Goal: Task Accomplishment & Management: Manage account settings

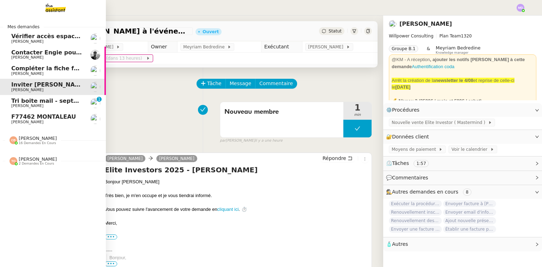
drag, startPoint x: 23, startPoint y: 100, endPoint x: 84, endPoint y: 106, distance: 61.3
click at [24, 100] on span "Tri boite mail - septembre 2025" at bounding box center [61, 100] width 100 height 7
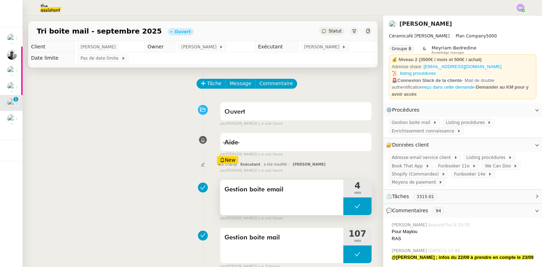
click at [343, 208] on button at bounding box center [357, 206] width 28 height 18
click at [343, 207] on button at bounding box center [357, 206] width 28 height 18
click at [347, 207] on icon at bounding box center [350, 206] width 6 height 6
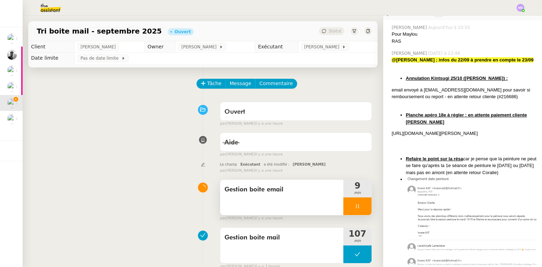
scroll to position [197, 0]
drag, startPoint x: 470, startPoint y: 135, endPoint x: 386, endPoint y: 59, distance: 113.1
click at [389, 59] on div "[PERSON_NAME] [DATE] à 12:48 @[PERSON_NAME] ; infos du 22/09 à prendre en compt…" at bounding box center [462, 168] width 147 height 242
copy div "@[PERSON_NAME] ; infos du 22/09 à prendre en compte le 23/09 Annulation Kintsug…"
click at [268, 85] on span "Commentaire" at bounding box center [275, 83] width 33 height 8
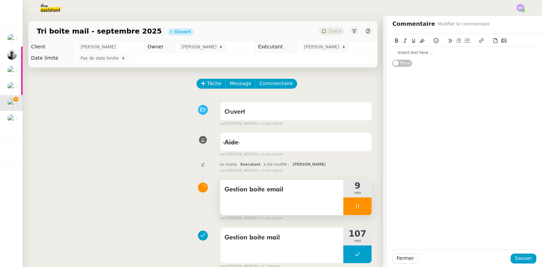
click at [401, 48] on div at bounding box center [464, 53] width 144 height 12
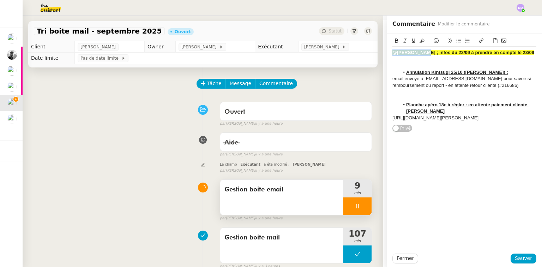
drag, startPoint x: 414, startPoint y: 53, endPoint x: 359, endPoint y: 54, distance: 55.0
click at [359, 54] on app-ticket "Tri boite mail - [DATE] Ouvert Statut Client [PERSON_NAME] Owner [PERSON_NAME] …" at bounding box center [282, 141] width 519 height 251
click at [410, 53] on strong "Infos du 22/09 à prendre en compte le 23/09" at bounding box center [439, 52] width 95 height 5
drag, startPoint x: 466, startPoint y: 54, endPoint x: 484, endPoint y: 52, distance: 17.7
click at [483, 52] on div "Infos du 23/09 à prendre en compte le 23/09" at bounding box center [464, 52] width 144 height 6
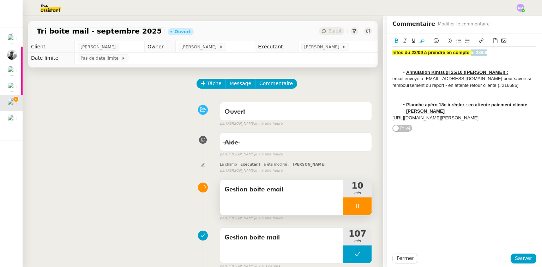
click at [485, 52] on div "Infos du 23/09 à prendre en compte le 23/09" at bounding box center [464, 52] width 144 height 6
drag, startPoint x: 482, startPoint y: 54, endPoint x: 465, endPoint y: 53, distance: 16.6
click at [465, 52] on strong "Infos du 23/09 à prendre en compte le 23/09" at bounding box center [439, 52] width 95 height 5
drag, startPoint x: 423, startPoint y: 79, endPoint x: 477, endPoint y: 80, distance: 54.3
click at [477, 80] on div "email envoyé à [EMAIL_ADDRESS][DOMAIN_NAME] pour savoir si remboursement ou rep…" at bounding box center [464, 81] width 144 height 13
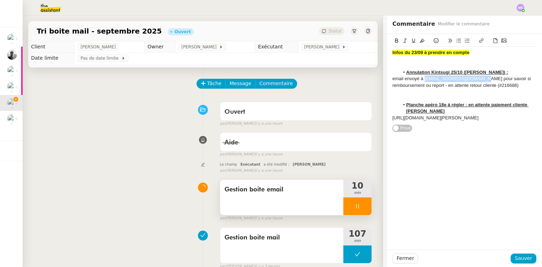
copy div "[EMAIL_ADDRESS][DOMAIN_NAME]"
click at [528, 257] on button "Sauver" at bounding box center [523, 258] width 26 height 10
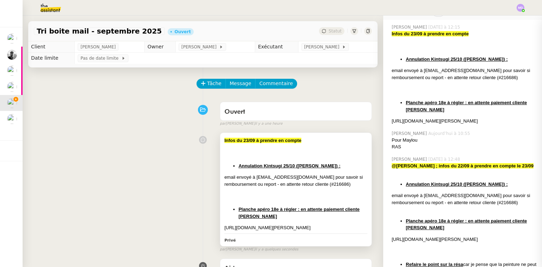
click at [338, 172] on div "Infos du 23/09 à prendre en compte Annulation Kintsugi 25/10 (slack Axelle) : e…" at bounding box center [295, 184] width 143 height 94
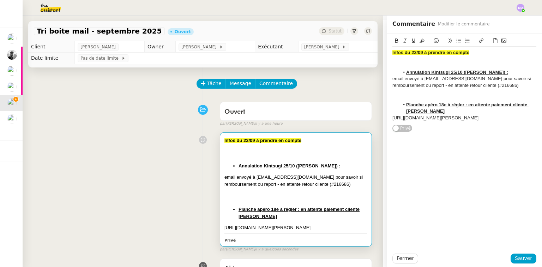
drag, startPoint x: 467, startPoint y: 125, endPoint x: 382, endPoint y: 120, distance: 84.8
click at [386, 120] on div "Infos du 23/09 à prendre en compte Annulation Kintsugi 25/10 (slack Axelle) : e…" at bounding box center [463, 83] width 155 height 98
copy div "[URL][DOMAIN_NAME][PERSON_NAME]"
click at [469, 121] on div "[URL][DOMAIN_NAME][PERSON_NAME]" at bounding box center [464, 118] width 144 height 6
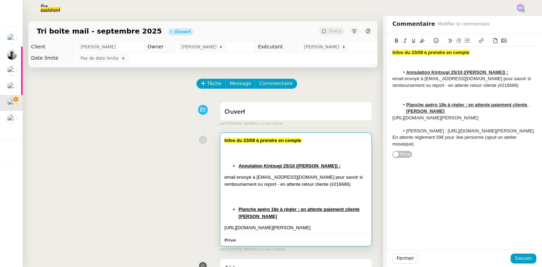
click at [404, 134] on li "[PERSON_NAME] : [URL][DOMAIN_NAME][PERSON_NAME]" at bounding box center [467, 131] width 137 height 6
drag, startPoint x: 402, startPoint y: 137, endPoint x: 441, endPoint y: 135, distance: 39.5
click at [441, 134] on li "[PERSON_NAME] : [URL][DOMAIN_NAME][PERSON_NAME]" at bounding box center [467, 131] width 137 height 6
click at [394, 42] on icon at bounding box center [396, 40] width 5 height 5
drag, startPoint x: 433, startPoint y: 111, endPoint x: 445, endPoint y: 133, distance: 24.3
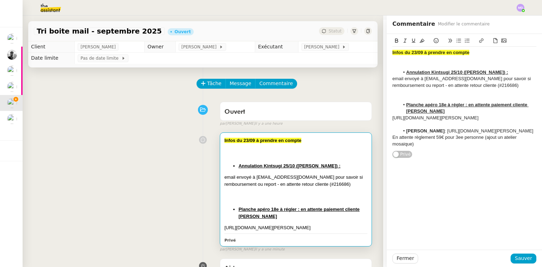
click at [434, 111] on li "Planche apéro 18e à régler : en attente paiement cliente [PERSON_NAME]" at bounding box center [467, 108] width 137 height 13
click at [438, 147] on div "En attente règlement 59€ pour 3ee personne (ajout un atelier mosaique)" at bounding box center [464, 140] width 144 height 13
drag, startPoint x: 451, startPoint y: 151, endPoint x: 456, endPoint y: 152, distance: 5.1
click at [454, 147] on div "En attente règlement 59€ pour 3ee personne (ajout un atelier mosaique)" at bounding box center [464, 140] width 144 height 13
click at [458, 147] on div "En attente règlement 59€ pour 3ee personne (ajout un atelier mosaique)" at bounding box center [464, 140] width 144 height 13
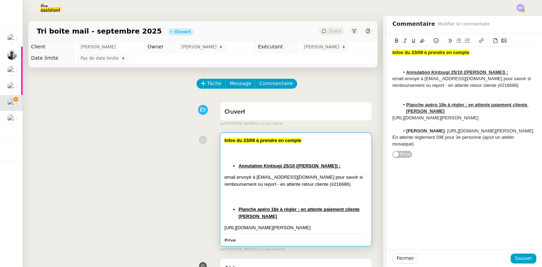
click at [413, 147] on div "En attente règlement 59€ pour 3e personne (ajout un atelier mosaique)" at bounding box center [464, 140] width 144 height 13
click at [407, 147] on div "En attente règlement 59€ pour 3e personne (ajout un atelier mosaique)" at bounding box center [464, 140] width 144 height 13
click at [405, 147] on div "En attente règlement 59€ pour 3e personne (ajout un atelier mosaique)" at bounding box center [464, 140] width 144 height 13
click at [411, 147] on div "En attente règlement 59€ pour 3e personne (ajout un atelier mosaique)" at bounding box center [464, 140] width 144 height 13
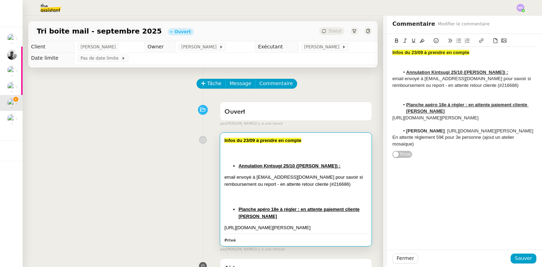
click at [404, 147] on div "En attente règlement 59€ pour 3e personne (ajout un atelier mosaique)" at bounding box center [464, 140] width 144 height 13
click at [0, 0] on lt-span "mosaïque" at bounding box center [0, 0] width 0 height 0
click at [424, 147] on div "En attente règlement 59€ pour 3e personne (ajout un atelier mosaïque)" at bounding box center [464, 140] width 144 height 13
click at [519, 256] on span "Sauver" at bounding box center [522, 258] width 17 height 8
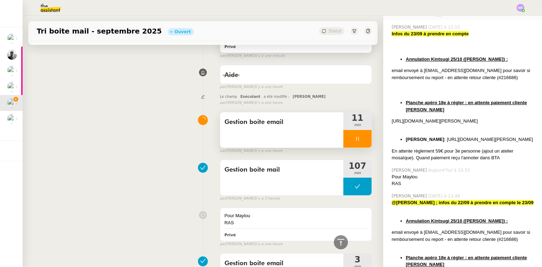
scroll to position [282, 0]
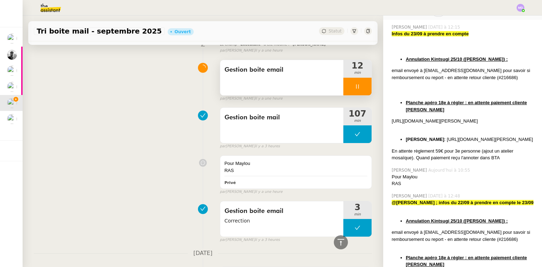
click at [359, 95] on div at bounding box center [357, 87] width 28 height 18
drag, startPoint x: 27, startPoint y: 118, endPoint x: 22, endPoint y: 120, distance: 5.5
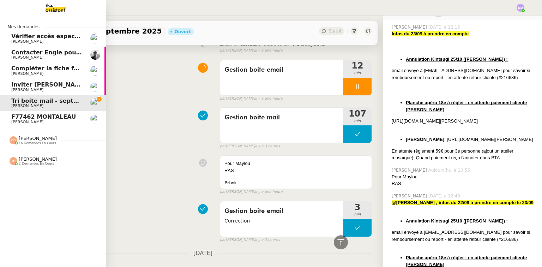
click at [16, 119] on span "F77462 MONTALEAU" at bounding box center [43, 116] width 65 height 7
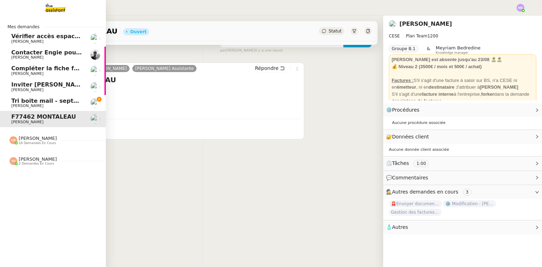
scroll to position [93, 0]
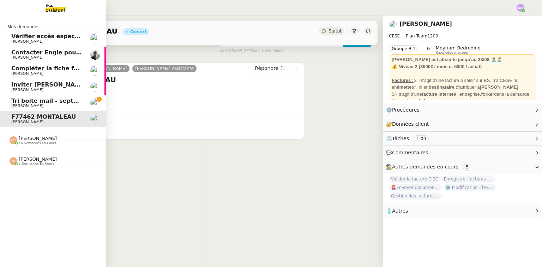
click at [25, 94] on link "Inviter [PERSON_NAME] à l'événement 2025 [PERSON_NAME]" at bounding box center [53, 87] width 106 height 16
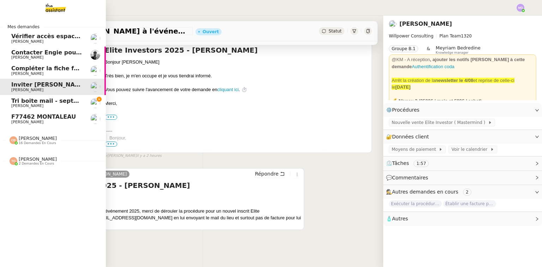
click at [28, 97] on link "Tri boite mail - [DATE] [PERSON_NAME]" at bounding box center [53, 103] width 106 height 16
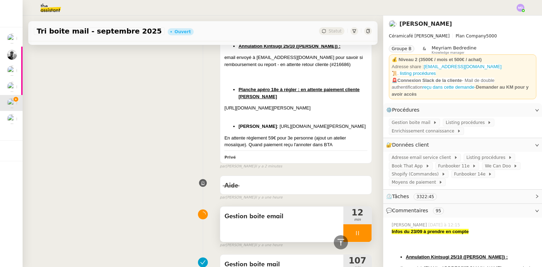
scroll to position [282, 0]
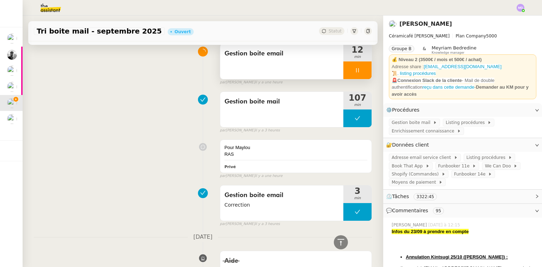
click at [354, 73] on icon at bounding box center [357, 70] width 6 height 6
click at [358, 79] on div at bounding box center [357, 70] width 28 height 18
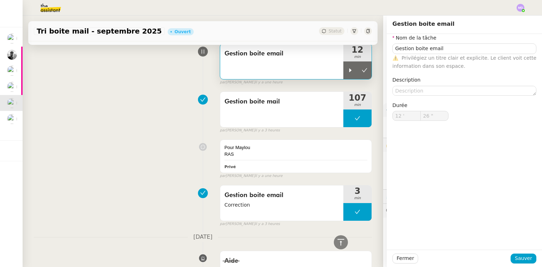
type input "Gestion boite email"
type input "12 '"
type input "26 ""
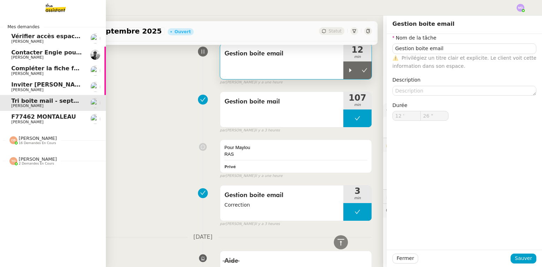
click at [49, 86] on span "Inviter [PERSON_NAME] à l'événement 2025" at bounding box center [81, 84] width 140 height 7
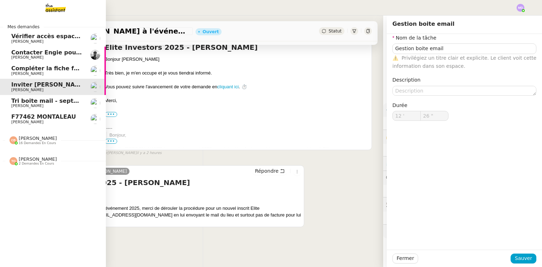
scroll to position [120, 0]
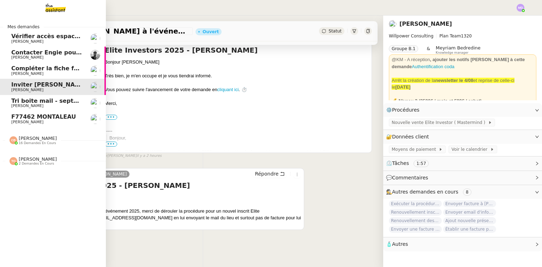
click at [58, 72] on span "[PERSON_NAME]" at bounding box center [46, 74] width 71 height 4
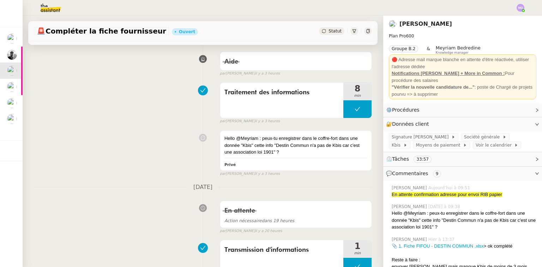
scroll to position [282, 0]
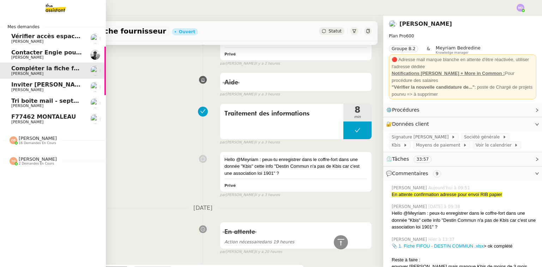
click at [11, 49] on span "Contacter Engie pour remboursement et geste commercial" at bounding box center [104, 52] width 187 height 7
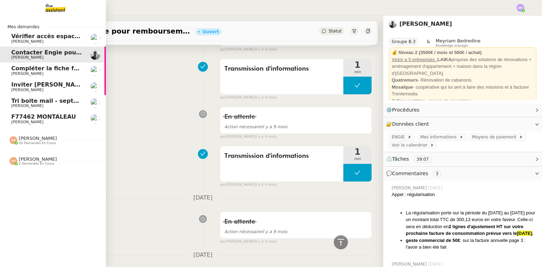
click at [30, 36] on span "Vérifier accès espace EDF" at bounding box center [51, 36] width 81 height 7
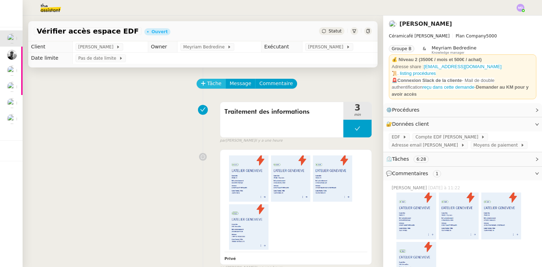
click at [210, 85] on span "Tâche" at bounding box center [214, 83] width 14 height 8
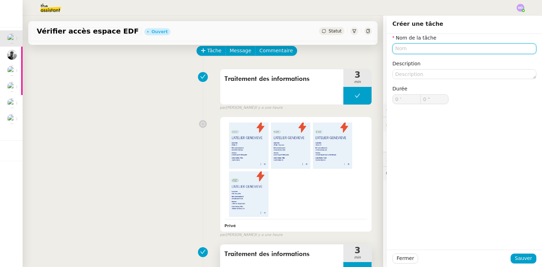
scroll to position [113, 0]
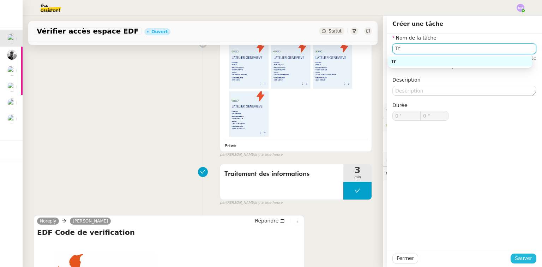
type input "Tr"
click at [521, 260] on span "Sauver" at bounding box center [522, 258] width 17 height 8
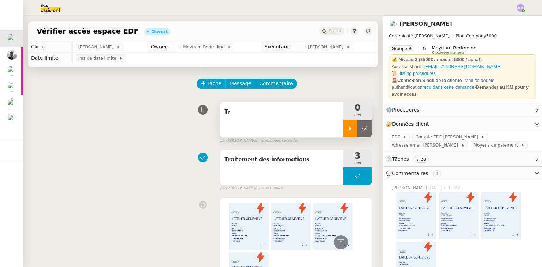
click at [346, 126] on div at bounding box center [350, 129] width 14 height 18
click at [264, 120] on div "Tr" at bounding box center [281, 119] width 123 height 35
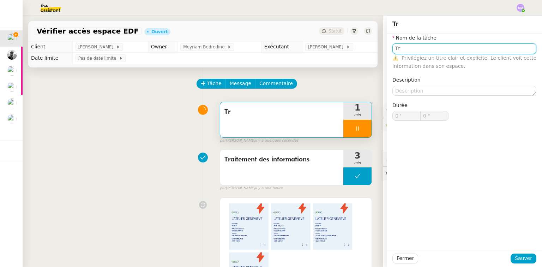
type input "Tra"
click at [415, 52] on input "Tra" at bounding box center [464, 48] width 144 height 10
type input "1 ""
type input "Transmissiond"
type input "2 ""
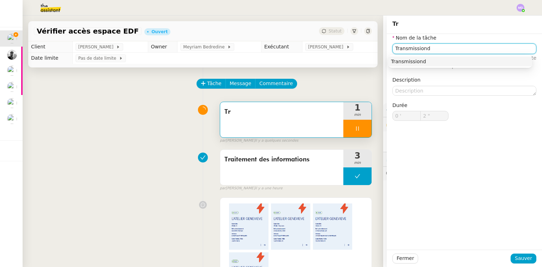
type input "Transmission"
type input "4 ""
type input "Transmission d'"
type input "5 ""
type input "Transmission d'inf"
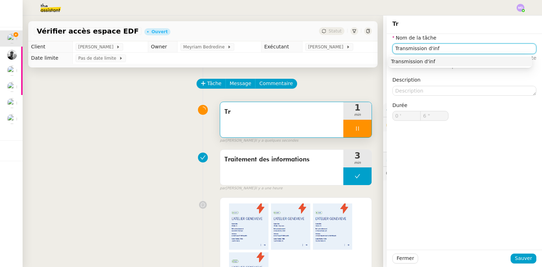
type input "7 ""
type input "Transmission d'infor"
type input "8 ""
type input "Transmission d'informations"
type input "9 ""
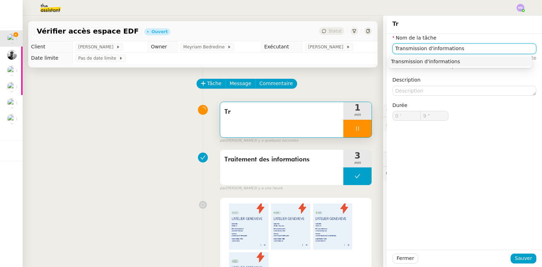
type input "Transmission d'informations"
click at [434, 63] on div "Transmission d'informations" at bounding box center [460, 61] width 138 height 6
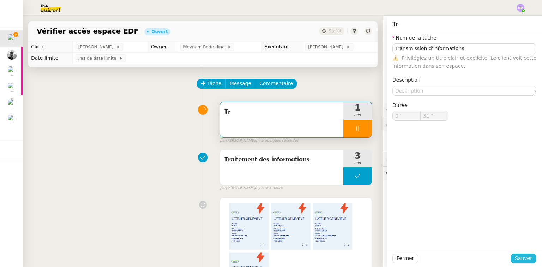
click at [520, 262] on button "Sauver" at bounding box center [523, 258] width 26 height 10
type input "32 ""
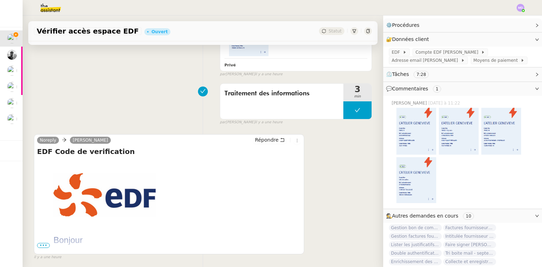
scroll to position [254, 0]
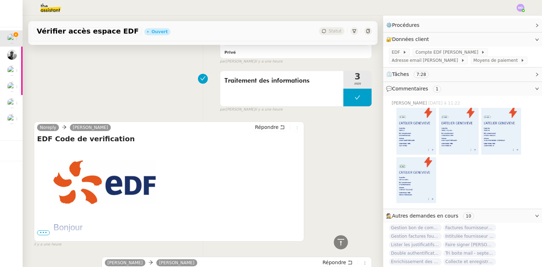
click at [293, 126] on icon at bounding box center [297, 128] width 8 height 4
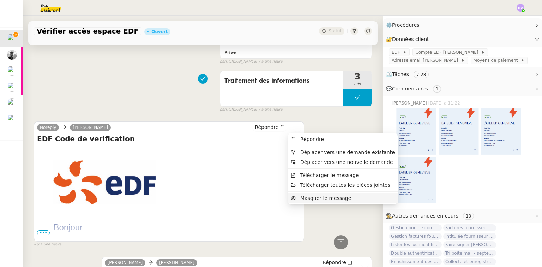
click at [303, 198] on span "Masquer le message" at bounding box center [325, 198] width 51 height 6
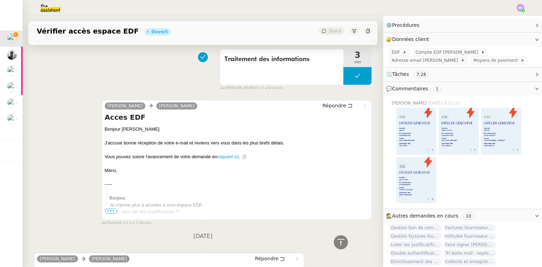
scroll to position [282, 0]
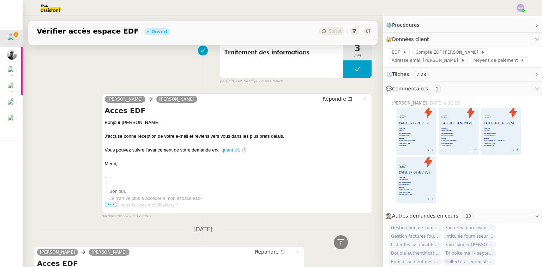
click at [324, 93] on div "[PERSON_NAME] Répondre Acces EDF Bonjour [PERSON_NAME]accuse bonne réception de…" at bounding box center [237, 153] width 270 height 120
click at [322, 97] on span "Répondre" at bounding box center [334, 98] width 24 height 7
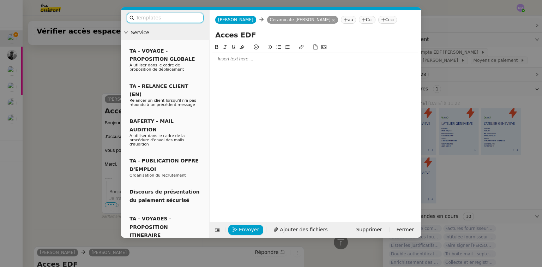
click at [258, 60] on div at bounding box center [315, 59] width 206 height 6
click at [459, 56] on nz-modal-container "Service TA - VOYAGE - PROPOSITION GLOBALE A utiliser dans le cadre de propositi…" at bounding box center [271, 133] width 542 height 267
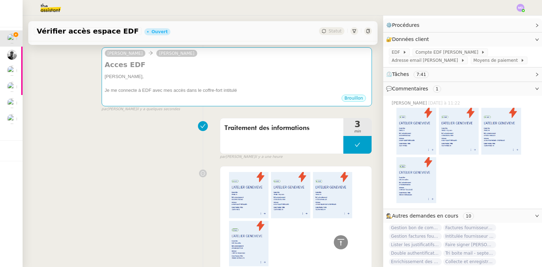
scroll to position [18, 0]
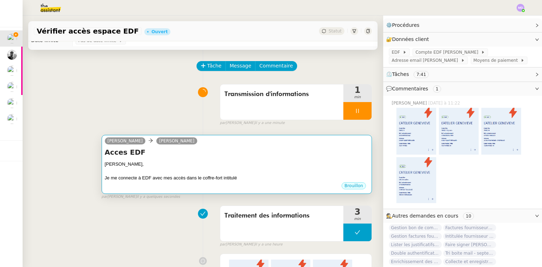
drag, startPoint x: 244, startPoint y: 150, endPoint x: 246, endPoint y: 146, distance: 4.5
click at [246, 146] on div "[PERSON_NAME] Acces EDF [PERSON_NAME], Je me connecte à EDF avec mes accès dans…" at bounding box center [237, 164] width 270 height 59
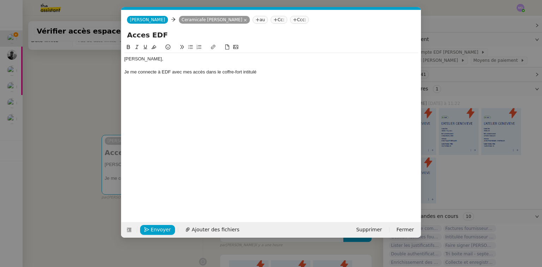
scroll to position [0, 15]
click at [275, 72] on div "Je me connecte à EDF avec mes accès dans le coffre-fort intitulé" at bounding box center [271, 72] width 294 height 6
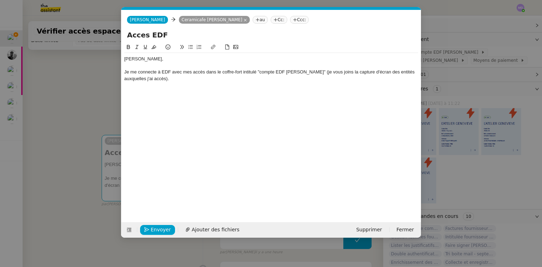
click at [135, 58] on div "[PERSON_NAME]," at bounding box center [271, 59] width 294 height 6
click at [0, 0] on lt-span "Bonjo ur" at bounding box center [0, 0] width 0 height 0
click at [195, 228] on span "Ajouter des fichiers" at bounding box center [215, 229] width 48 height 8
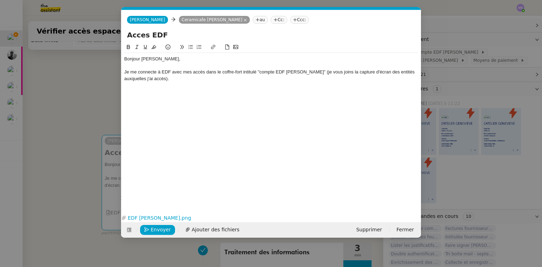
click at [74, 100] on nz-modal-container "Service TA - VOYAGE - PROPOSITION GLOBALE A utiliser dans le cadre de propositi…" at bounding box center [271, 133] width 542 height 267
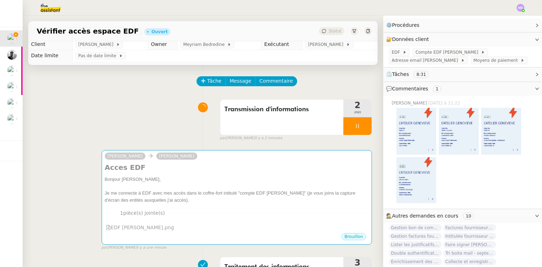
scroll to position [0, 0]
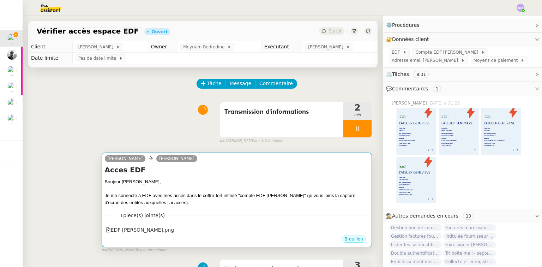
click at [255, 171] on h4 "Acces EDF" at bounding box center [237, 170] width 264 height 10
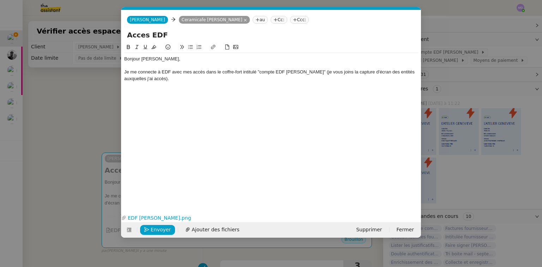
scroll to position [0, 15]
click at [324, 83] on div "Bonjour [PERSON_NAME], Je me connecte à EDF avec mes accès dans le coffre-fort …" at bounding box center [271, 69] width 294 height 32
click at [299, 75] on div "Je me connecte à EDF avec mes accès dans le coffre-fort intitulé "compte EDF [P…" at bounding box center [271, 75] width 294 height 13
click at [232, 80] on div "Je me connecte à EDF avec mes accès dans le coffre-fort intitulé "compte EDF [P…" at bounding box center [271, 75] width 294 height 13
click at [303, 72] on div "Je me connecte à EDF avec mes accès dans le coffre-fort intitulé "compte EDF [P…" at bounding box center [271, 75] width 294 height 13
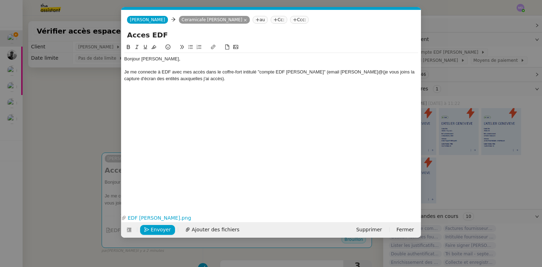
click at [487, 72] on nz-modal-container "Service TA - VOYAGE - PROPOSITION GLOBALE A utiliser dans le cadre de propositi…" at bounding box center [271, 133] width 542 height 267
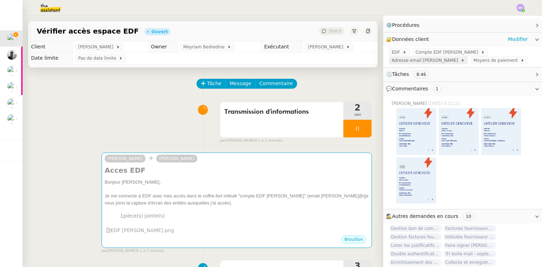
click at [460, 57] on span "Adresse email [PERSON_NAME]" at bounding box center [425, 60] width 69 height 7
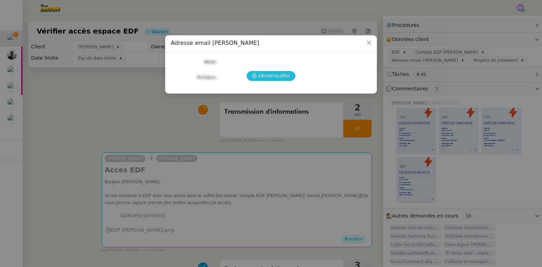
click at [257, 77] on icon at bounding box center [254, 75] width 5 height 5
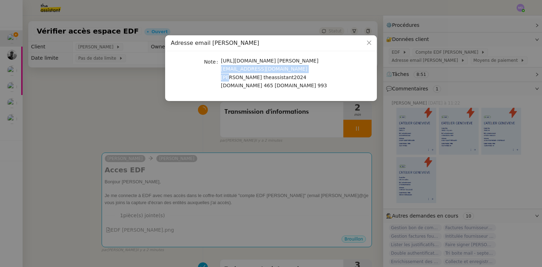
drag, startPoint x: 293, startPoint y: 62, endPoint x: 247, endPoint y: 70, distance: 47.0
click at [247, 70] on span "[URL][DOMAIN_NAME] [PERSON_NAME][EMAIL_ADDRESS][DOMAIN_NAME][PERSON_NAME] theas…" at bounding box center [274, 73] width 106 height 30
copy span "[EMAIL_ADDRESS][DOMAIN_NAME][PERSON_NAME]"
click at [447, 42] on nz-modal-container "Adresse email [PERSON_NAME] Note [URL][DOMAIN_NAME] [EMAIL_ADDRESS][DOMAIN_NAME…" at bounding box center [271, 133] width 542 height 267
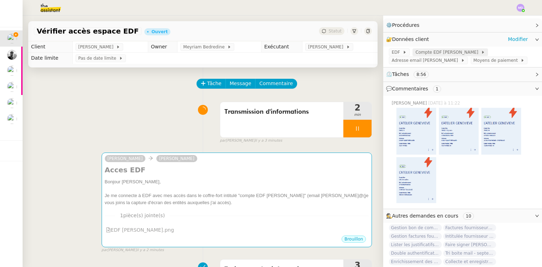
click at [481, 50] on icon at bounding box center [483, 52] width 4 height 4
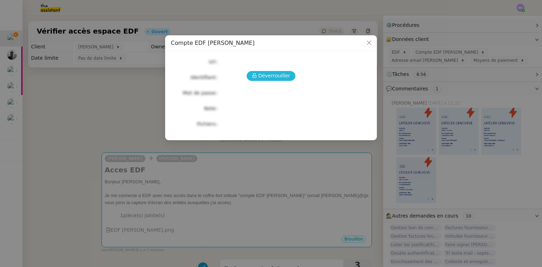
click at [262, 76] on span "Déverrouiller" at bounding box center [274, 76] width 32 height 8
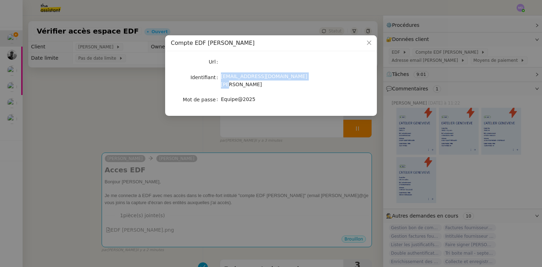
drag, startPoint x: 220, startPoint y: 75, endPoint x: 294, endPoint y: 77, distance: 73.7
click at [294, 77] on nz-form-item "Identifiant [EMAIL_ADDRESS][DOMAIN_NAME][PERSON_NAME]" at bounding box center [271, 80] width 200 height 17
copy nz-form-item "[EMAIL_ADDRESS][DOMAIN_NAME][PERSON_NAME]"
click at [220, 193] on nz-modal-container "Compte EDF [PERSON_NAME] Identifiant [EMAIL_ADDRESS][DOMAIN_NAME][PERSON_NAME] …" at bounding box center [271, 133] width 542 height 267
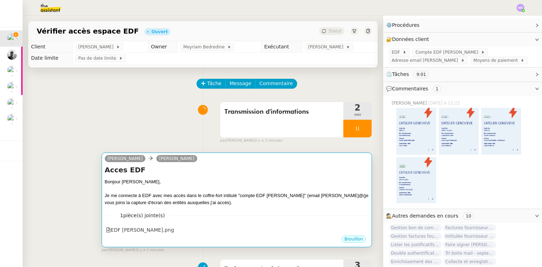
click at [218, 191] on div at bounding box center [237, 188] width 264 height 7
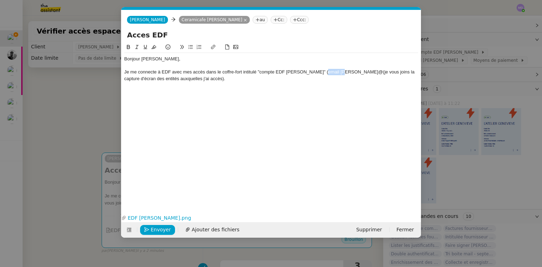
drag, startPoint x: 317, startPoint y: 72, endPoint x: 334, endPoint y: 72, distance: 17.3
click at [334, 72] on div "Je me connecte à EDF avec mes accès dans le coffre-fort intitulé "compte EDF [P…" at bounding box center [271, 75] width 294 height 13
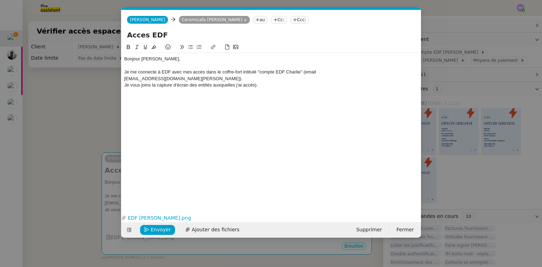
click at [258, 85] on div "Je vous joins la capture d'écran des entités auxquelles j'ai accès)." at bounding box center [271, 85] width 294 height 6
click at [216, 230] on span "Ajouter des fichiers" at bounding box center [215, 229] width 48 height 8
click at [179, 80] on div "[EMAIL_ADDRESS][DOMAIN_NAME][PERSON_NAME])." at bounding box center [271, 78] width 294 height 6
click at [179, 88] on div "Je vous joins la capture d'écran des entités auxquelles j'ai accès." at bounding box center [271, 85] width 294 height 6
drag, startPoint x: 238, startPoint y: 75, endPoint x: 235, endPoint y: 73, distance: 3.9
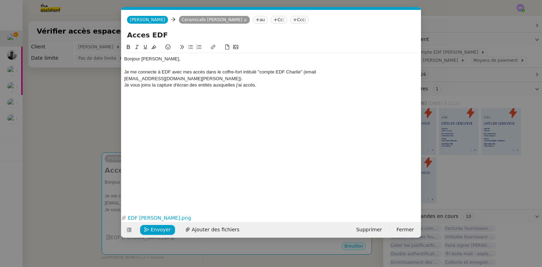
click at [238, 74] on div "Je me connecte à EDF avec mes accès dans le coffre-fort intitulé "compte EDF Ch…" at bounding box center [271, 72] width 294 height 6
click at [155, 86] on div "Je vous joins la capture d'écran des entités auxquelles j'ai accès." at bounding box center [271, 85] width 294 height 6
click at [182, 83] on div "Je vous joins la capture d'écran des entités auxquelles j'ai accès." at bounding box center [271, 85] width 294 height 6
drag, startPoint x: 254, startPoint y: 81, endPoint x: 263, endPoint y: 84, distance: 9.4
click at [260, 80] on div "[EMAIL_ADDRESS][DOMAIN_NAME][PERSON_NAME])." at bounding box center [271, 78] width 294 height 6
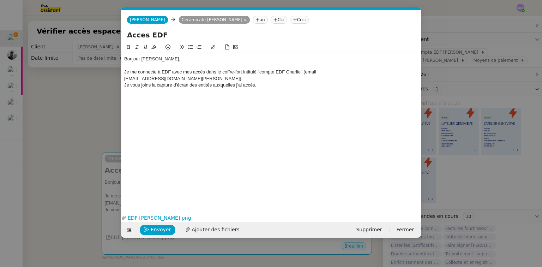
click at [264, 84] on div "Je vous joins la capture d'écran des entités auxquelles j'ai accès." at bounding box center [271, 85] width 294 height 6
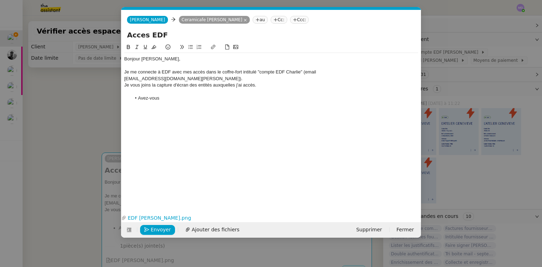
click at [270, 79] on div "[EMAIL_ADDRESS][DOMAIN_NAME][PERSON_NAME])." at bounding box center [271, 78] width 294 height 6
drag, startPoint x: 257, startPoint y: 79, endPoint x: 193, endPoint y: 79, distance: 63.5
click at [194, 78] on div "[EMAIL_ADDRESS][DOMAIN_NAME][PERSON_NAME]). Je n'ai pas modifié vos accès." at bounding box center [271, 78] width 294 height 6
click at [202, 92] on div at bounding box center [271, 91] width 294 height 6
click at [198, 103] on li "Avez-vous" at bounding box center [274, 105] width 287 height 6
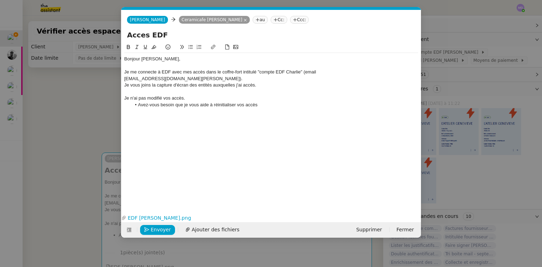
click at [435, 65] on nz-modal-container "Service TA - VOYAGE - PROPOSITION GLOBALE A utiliser dans le cadre de propositi…" at bounding box center [271, 133] width 542 height 267
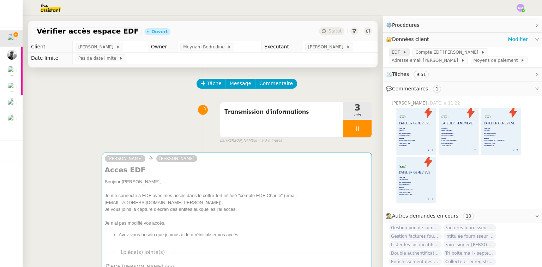
click at [402, 48] on div "EDF" at bounding box center [399, 52] width 21 height 8
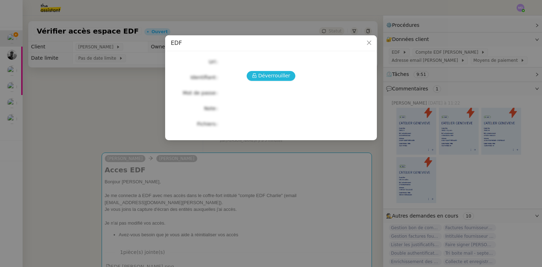
click at [264, 73] on span "Déverrouiller" at bounding box center [274, 76] width 32 height 8
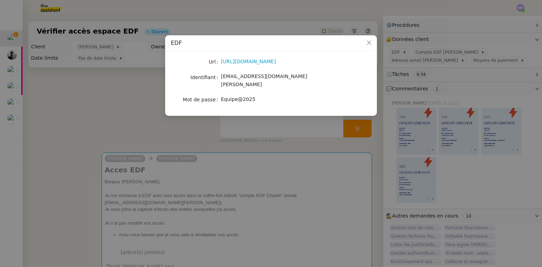
click at [461, 66] on nz-modal-container "EDF Url [URL][DOMAIN_NAME] Identifiant [EMAIL_ADDRESS][DOMAIN_NAME][PERSON_NAME…" at bounding box center [271, 133] width 542 height 267
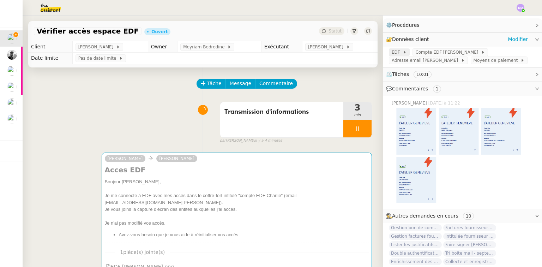
click at [404, 51] on icon at bounding box center [405, 52] width 2 height 3
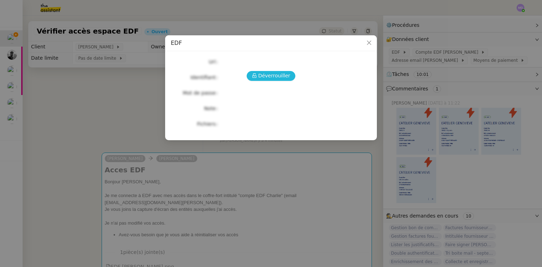
click at [276, 71] on button "Déverrouiller" at bounding box center [270, 76] width 49 height 10
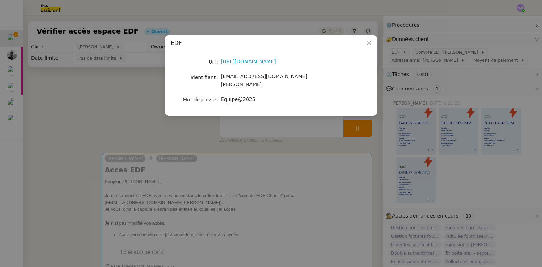
click at [127, 134] on nz-modal-container "EDF Url [URL][DOMAIN_NAME] Identifiant [EMAIL_ADDRESS][DOMAIN_NAME][PERSON_NAME…" at bounding box center [271, 133] width 542 height 267
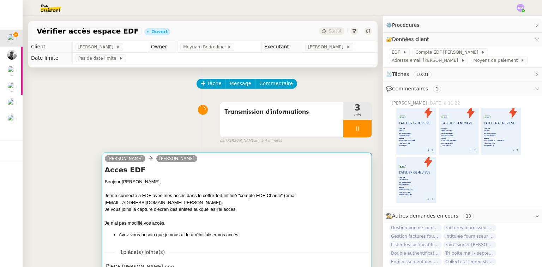
click at [233, 210] on div "Je vous joins la capture d'écran des entités auxquelles j'ai accès." at bounding box center [237, 209] width 264 height 7
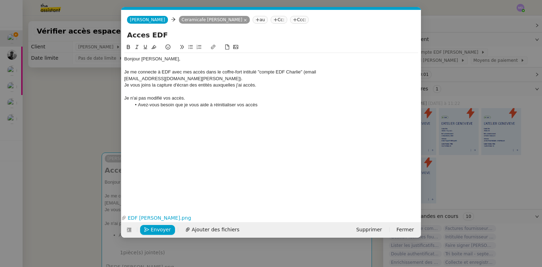
scroll to position [0, 15]
click at [276, 99] on div "Je n'ai pas modifié vos accès." at bounding box center [271, 98] width 294 height 6
click at [275, 102] on li "Avez-vous besoin que je vous aide à réinitialiser vos accès" at bounding box center [274, 105] width 287 height 6
click at [149, 225] on button "Envoyer" at bounding box center [157, 230] width 35 height 10
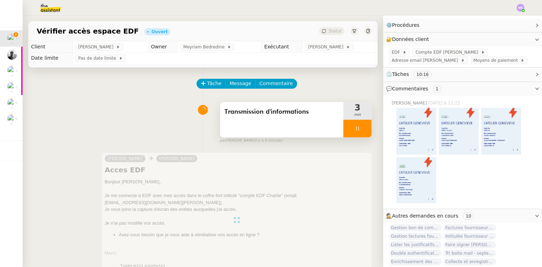
click at [346, 124] on div at bounding box center [357, 129] width 28 height 18
click at [361, 127] on icon at bounding box center [364, 129] width 6 height 6
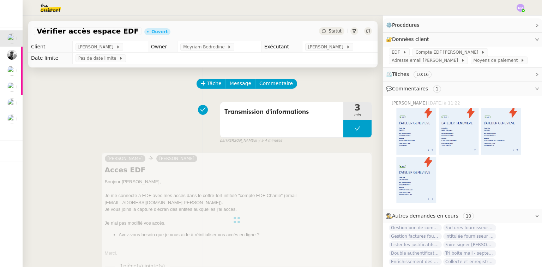
click at [328, 31] on span "Statut" at bounding box center [334, 31] width 13 height 5
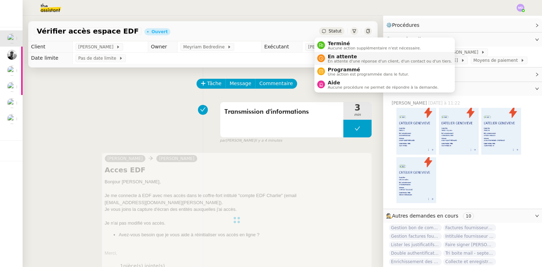
click at [338, 59] on span "En attente d'une réponse d'un client, d'un contact ou d'un tiers." at bounding box center [390, 61] width 124 height 4
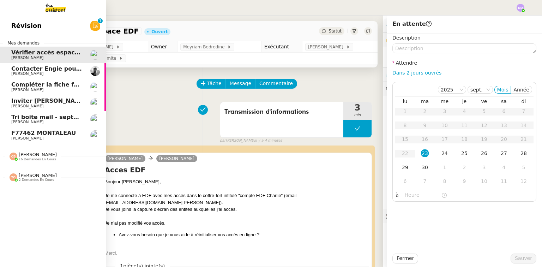
click at [21, 68] on span "Contacter Engie pour remboursement et geste commercial" at bounding box center [104, 68] width 187 height 7
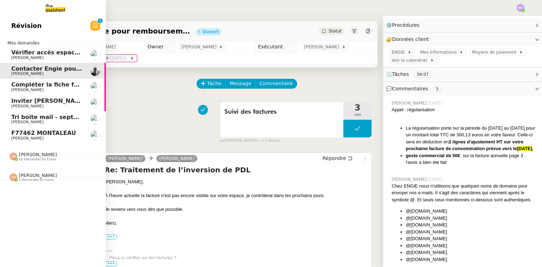
scroll to position [89, 0]
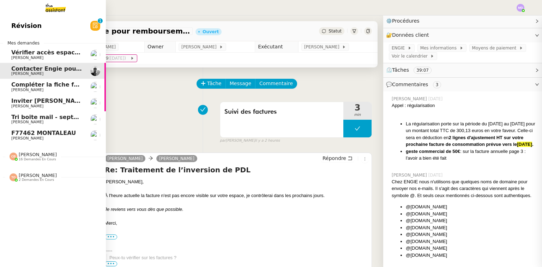
click at [34, 83] on span "Compléter la fiche fournisseur" at bounding box center [59, 84] width 96 height 7
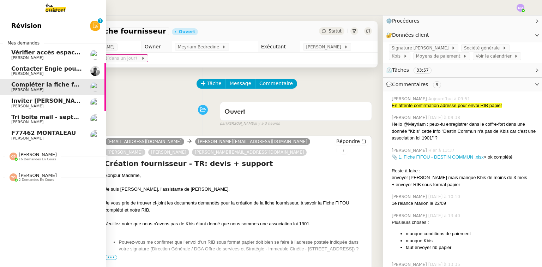
click at [63, 99] on span "Inviter [PERSON_NAME] à l'événement 2025" at bounding box center [81, 100] width 140 height 7
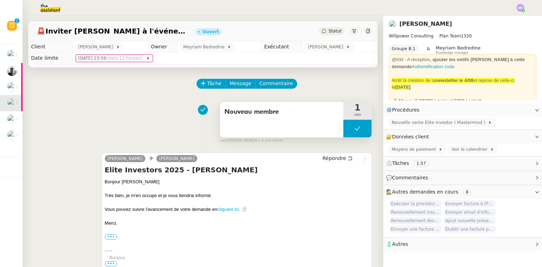
click at [343, 134] on button at bounding box center [357, 129] width 28 height 18
click at [343, 134] on div at bounding box center [350, 129] width 14 height 18
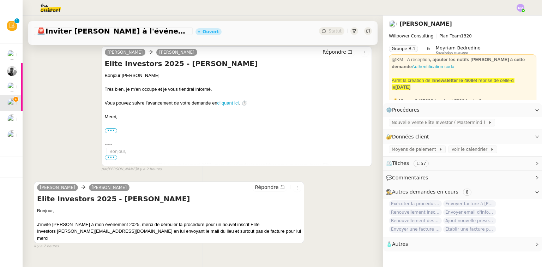
scroll to position [120, 0]
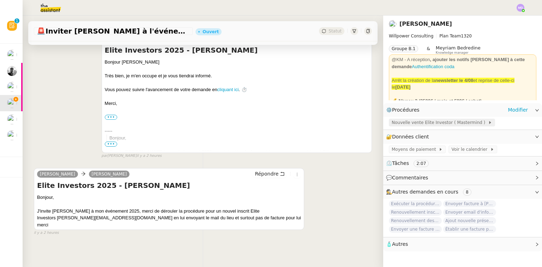
click at [429, 121] on span "Nouvelle vente Elite Investor ( Mastermind )" at bounding box center [439, 122] width 96 height 7
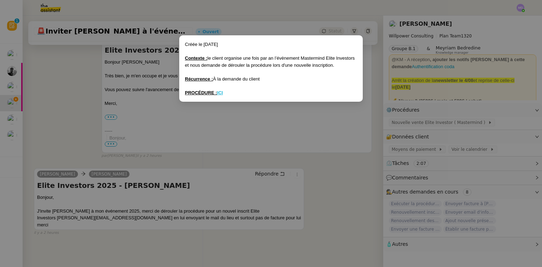
click at [218, 93] on u "ICI" at bounding box center [220, 92] width 6 height 5
click at [173, 189] on nz-modal-container "Créée le [DATE] Contexte : le client organise une fois par an l’évènement Maste…" at bounding box center [271, 133] width 542 height 267
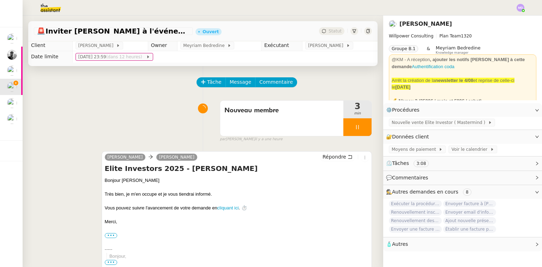
scroll to position [0, 0]
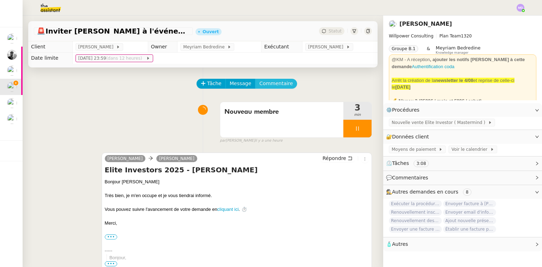
click at [275, 85] on span "Commentaire" at bounding box center [275, 83] width 33 height 8
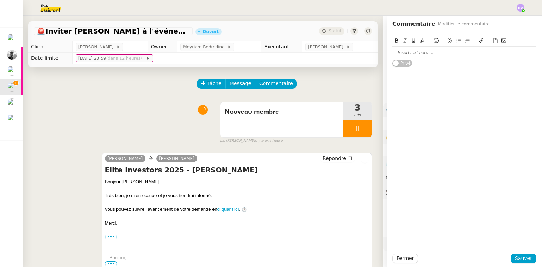
click at [392, 55] on div at bounding box center [464, 52] width 144 height 6
click at [517, 254] on div "Fermer Sauver" at bounding box center [463, 257] width 155 height 17
click at [516, 254] on button "Sauver" at bounding box center [523, 258] width 26 height 10
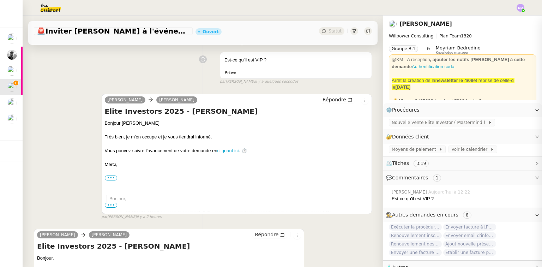
scroll to position [141, 0]
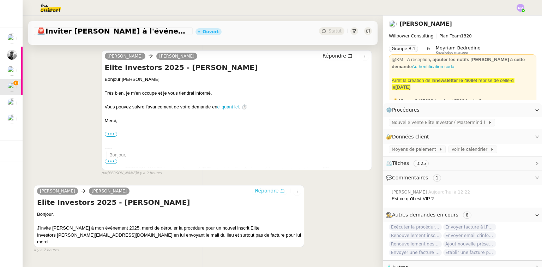
click at [267, 192] on span "Répondre" at bounding box center [267, 190] width 24 height 7
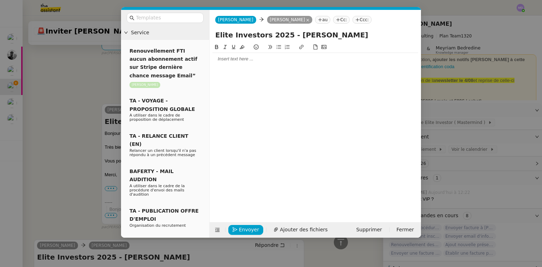
scroll to position [195, 0]
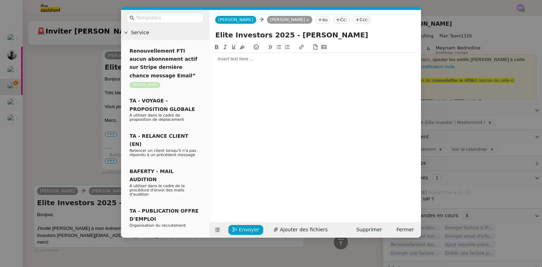
click at [241, 61] on div at bounding box center [315, 59] width 206 height 6
click at [240, 231] on span "Envoyer" at bounding box center [249, 229] width 20 height 8
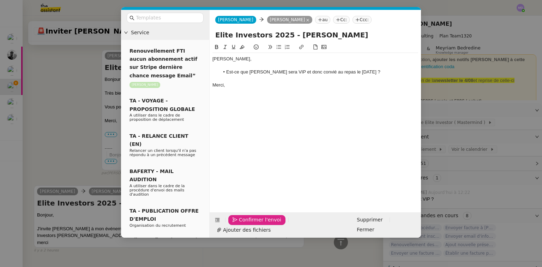
click at [240, 224] on span "Confirmer l'envoi" at bounding box center [260, 219] width 42 height 8
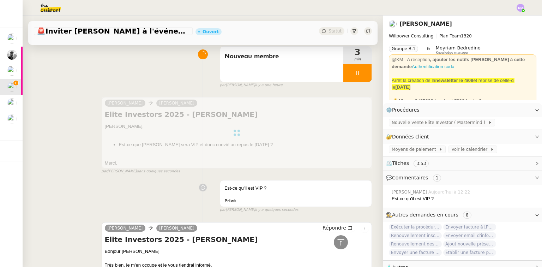
scroll to position [0, 0]
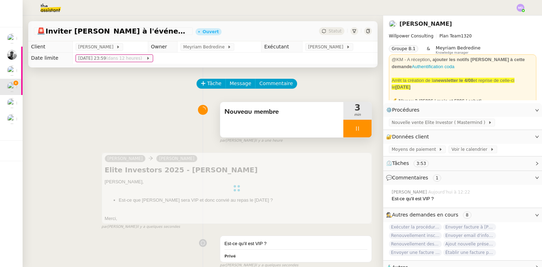
click at [355, 136] on div at bounding box center [357, 129] width 28 height 18
click at [357, 136] on button at bounding box center [364, 129] width 14 height 18
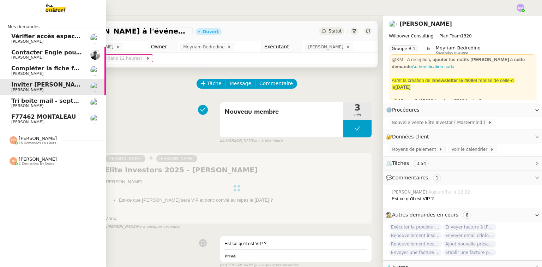
click at [34, 105] on span "[PERSON_NAME]" at bounding box center [27, 105] width 32 height 5
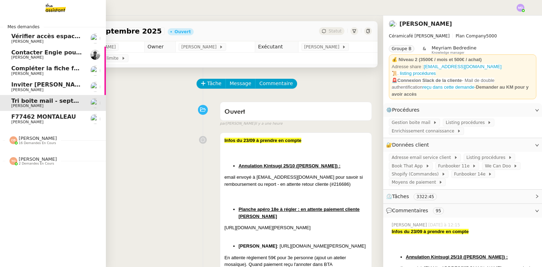
click at [38, 117] on span "F77462 MONTALEAU" at bounding box center [43, 116] width 65 height 7
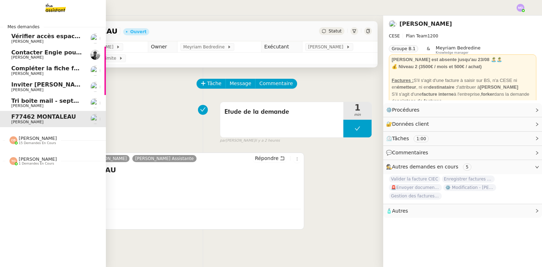
click at [13, 98] on span "Tri boite mail - septembre 2025" at bounding box center [61, 100] width 100 height 7
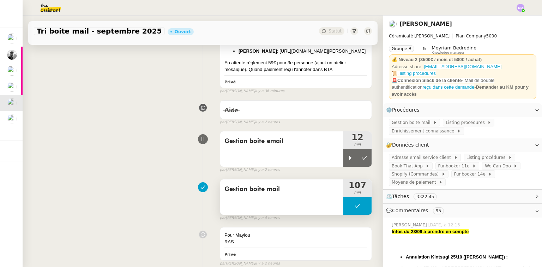
scroll to position [226, 0]
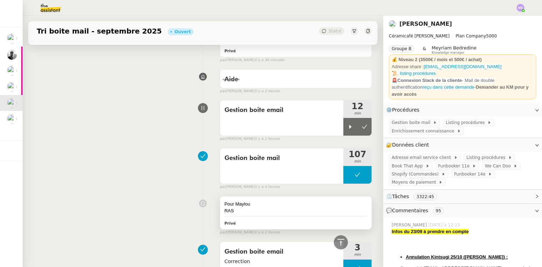
click at [347, 129] on icon at bounding box center [350, 127] width 6 height 6
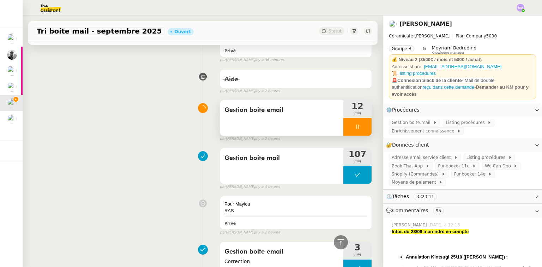
click at [356, 135] on div at bounding box center [357, 127] width 28 height 18
click at [358, 135] on button at bounding box center [364, 127] width 14 height 18
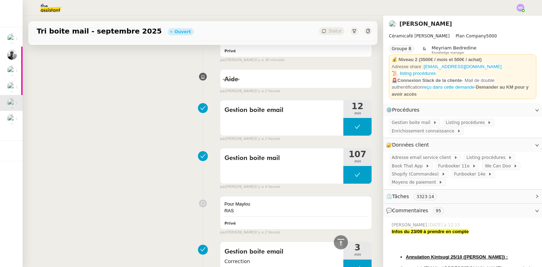
click at [45, 4] on img at bounding box center [45, 8] width 55 height 16
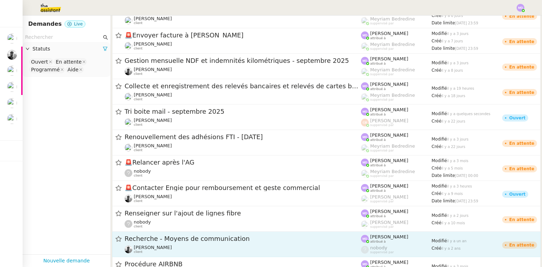
scroll to position [205, 0]
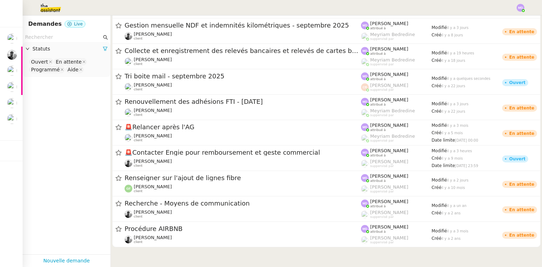
click at [519, 7] on img at bounding box center [520, 8] width 8 height 8
click at [501, 20] on span "Suivi" at bounding box center [495, 20] width 12 height 6
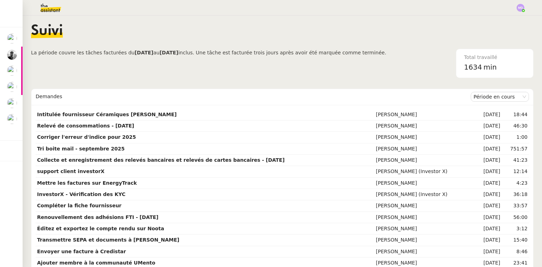
click at [47, 8] on img at bounding box center [45, 8] width 55 height 16
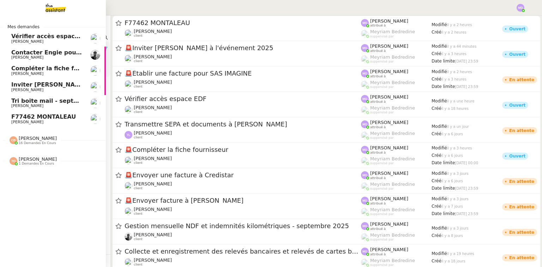
click at [4, 117] on link "F77462 MONTALEAU [PERSON_NAME]" at bounding box center [53, 119] width 106 height 16
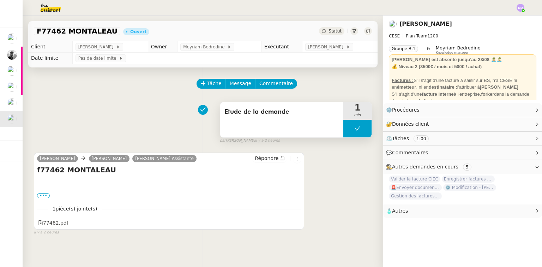
click at [358, 134] on button at bounding box center [357, 129] width 28 height 18
click at [346, 134] on div at bounding box center [350, 129] width 14 height 18
click at [327, 124] on div "Etude de la demande" at bounding box center [281, 119] width 123 height 35
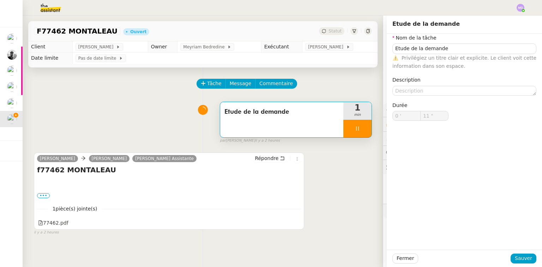
type input "Etude de la demande"
type input "0 '"
type input "11 ""
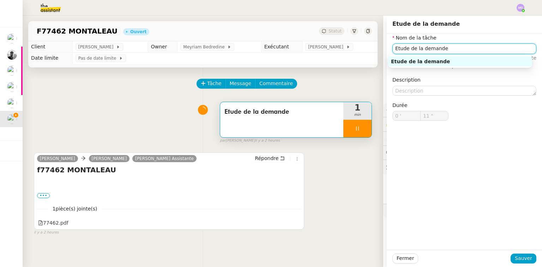
drag, startPoint x: 384, startPoint y: 40, endPoint x: 297, endPoint y: 38, distance: 86.8
click at [297, 38] on app-ticket "F77462 [PERSON_NAME] Ouvert Statut Client [PERSON_NAME] Conceicao Owner Meyriam…" at bounding box center [282, 141] width 519 height 251
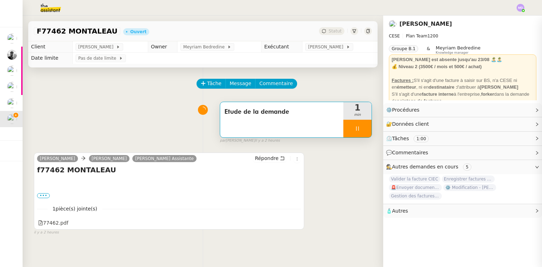
type input "Saisie d"
type input "13 ""
type input "Saisie de"
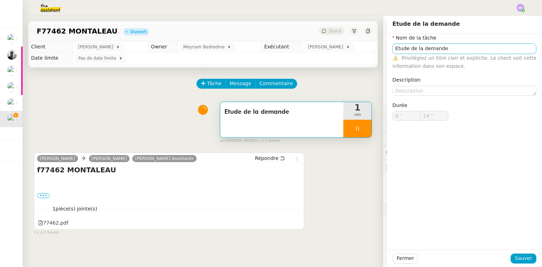
type input "15 ""
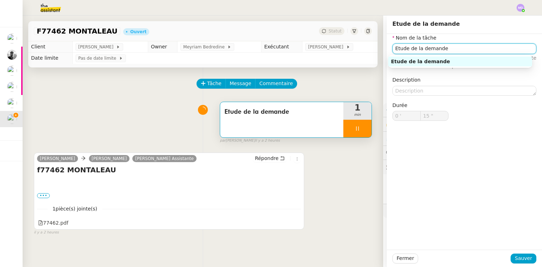
drag, startPoint x: 439, startPoint y: 51, endPoint x: 378, endPoint y: 51, distance: 60.3
click at [378, 51] on app-ticket "F77462 [PERSON_NAME] Ouvert Statut Client [PERSON_NAME] Conceicao Owner Meyriam…" at bounding box center [282, 141] width 519 height 251
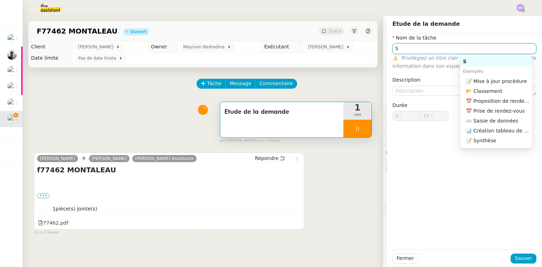
type input "Sa"
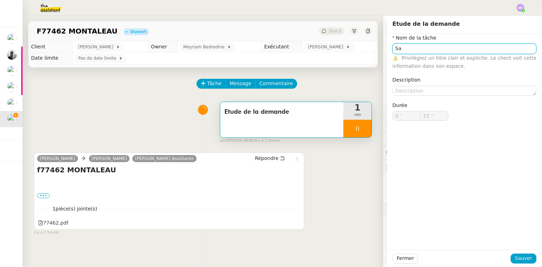
type input "16 ""
type input "Saisie"
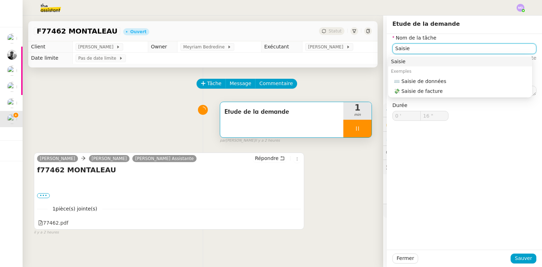
type input "17 ""
click at [406, 94] on div "💸 Saisie de facture" at bounding box center [460, 91] width 135 height 6
type input "Saisie de facture"
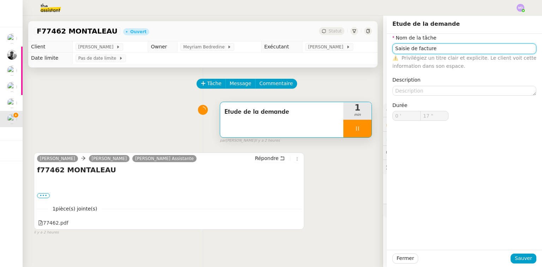
type input "18 ""
type input "Saisie de facture"
click at [516, 257] on span "Sauver" at bounding box center [522, 258] width 17 height 8
type input "19 ""
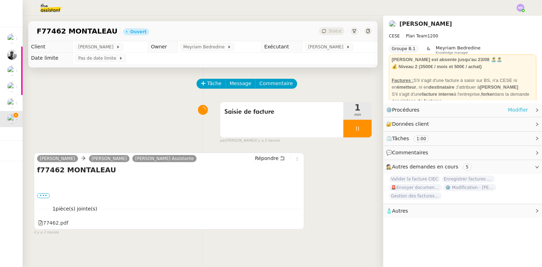
click at [509, 109] on link "Modifier" at bounding box center [517, 110] width 20 height 8
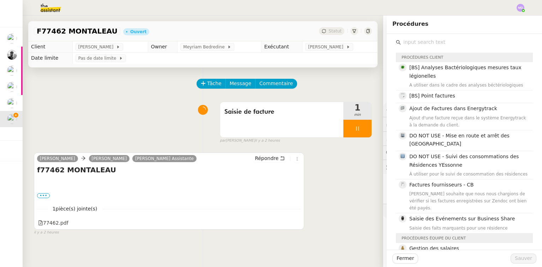
click at [451, 44] on input "text" at bounding box center [467, 42] width 132 height 10
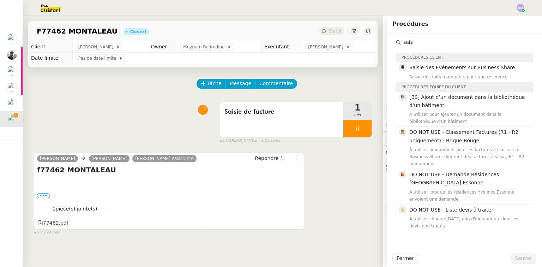
drag, startPoint x: 413, startPoint y: 46, endPoint x: 391, endPoint y: 46, distance: 22.2
click at [392, 46] on div "sais Procédures client Saisie des Evénements sur Business Share Saisie des fait…" at bounding box center [464, 132] width 144 height 197
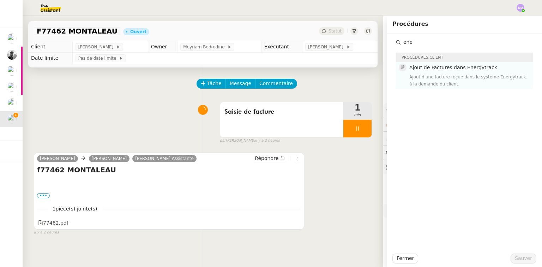
type input "ene"
click at [426, 75] on div "Ajout d'une facture reçue dans le système Energytrack à la demande du client." at bounding box center [468, 80] width 119 height 14
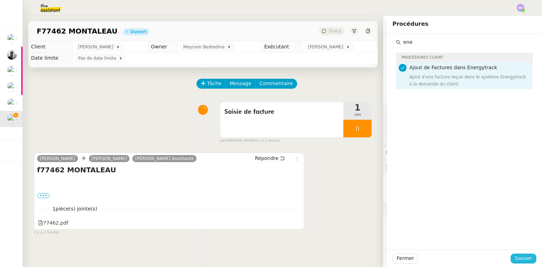
click at [516, 257] on span "Sauver" at bounding box center [522, 258] width 17 height 8
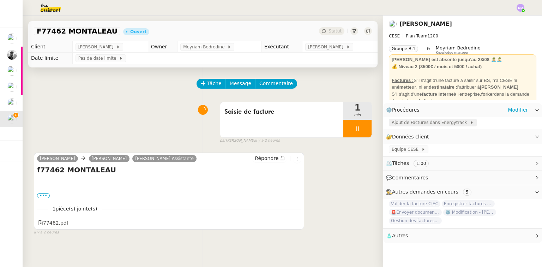
click at [423, 124] on span "Ajout de Factures dans Energytrack" at bounding box center [430, 122] width 78 height 7
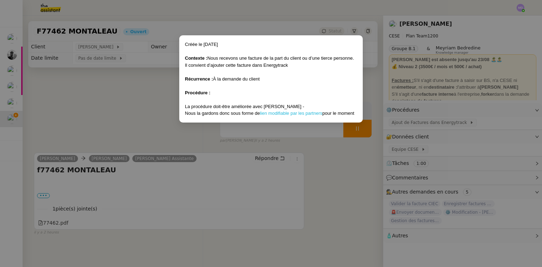
click at [271, 111] on link "lien modifiable par les partners" at bounding box center [291, 112] width 62 height 5
click at [130, 128] on nz-modal-container "Créée le [DATE] Contexte : Nous recevons une facture de la part du client ou d’…" at bounding box center [271, 133] width 542 height 267
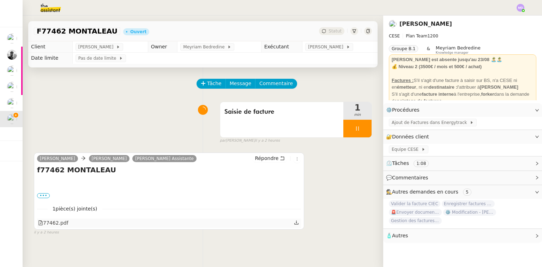
click at [294, 223] on icon at bounding box center [296, 222] width 5 height 5
click at [357, 133] on div at bounding box center [357, 129] width 28 height 18
drag, startPoint x: 364, startPoint y: 132, endPoint x: 347, endPoint y: 69, distance: 64.6
click at [363, 128] on button at bounding box center [364, 129] width 14 height 18
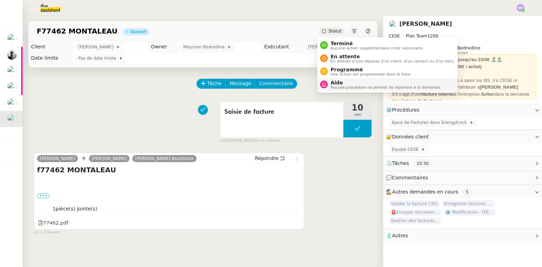
click at [334, 84] on span "Aide" at bounding box center [385, 83] width 111 height 6
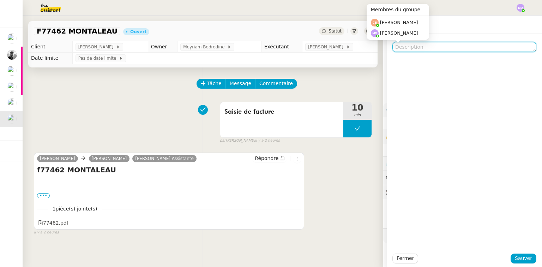
click at [411, 48] on textarea at bounding box center [464, 47] width 144 height 10
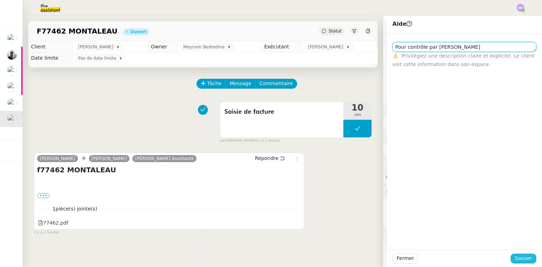
type textarea "Pour contrôle par [PERSON_NAME]"
click at [515, 260] on span "Sauver" at bounding box center [522, 258] width 17 height 8
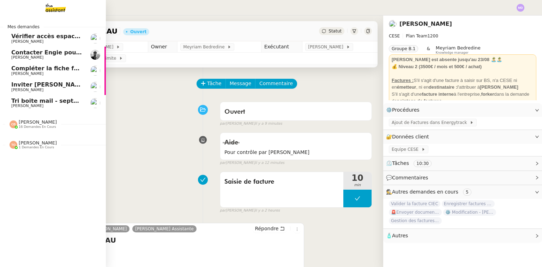
click at [35, 99] on span "Tri boite mail - septembre 2025" at bounding box center [61, 100] width 100 height 7
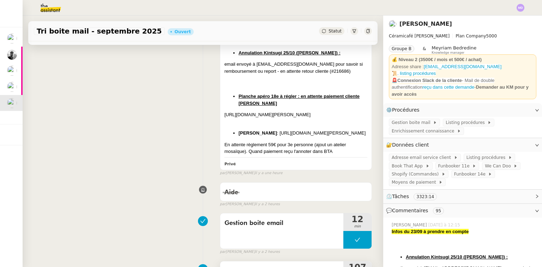
scroll to position [226, 0]
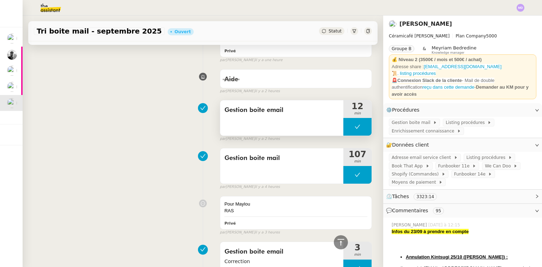
click at [350, 135] on button at bounding box center [357, 127] width 28 height 18
click at [343, 135] on div at bounding box center [350, 127] width 14 height 18
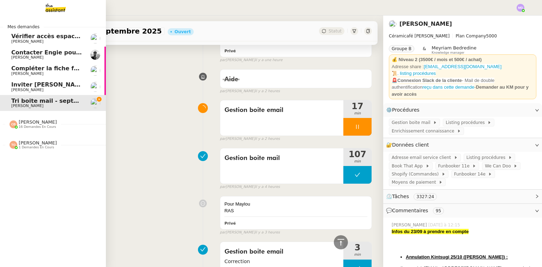
click at [7, 92] on link "Inviter [PERSON_NAME] à l'événement 2025 [PERSON_NAME]" at bounding box center [53, 87] width 106 height 16
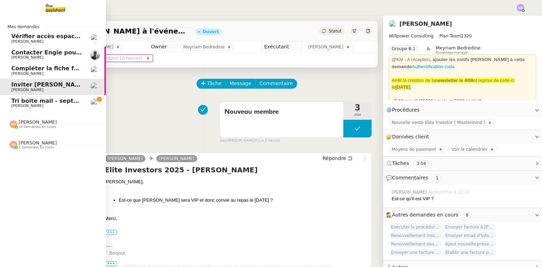
click at [13, 66] on span "Compléter la fiche fournisseur" at bounding box center [59, 68] width 96 height 7
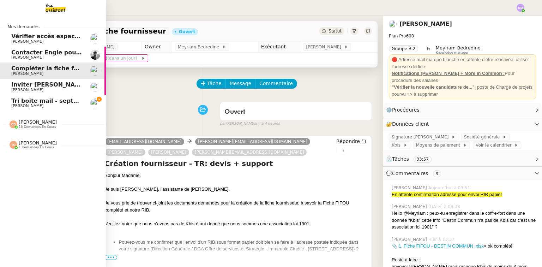
click at [49, 98] on span "Tri boite mail - septembre 2025" at bounding box center [61, 100] width 100 height 7
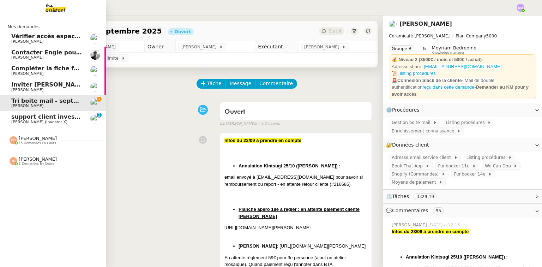
click at [22, 120] on span "[PERSON_NAME] (Investor X)" at bounding box center [39, 122] width 56 height 5
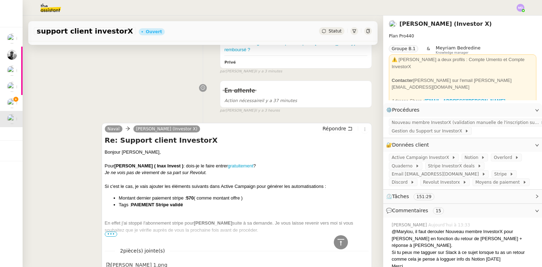
scroll to position [254, 0]
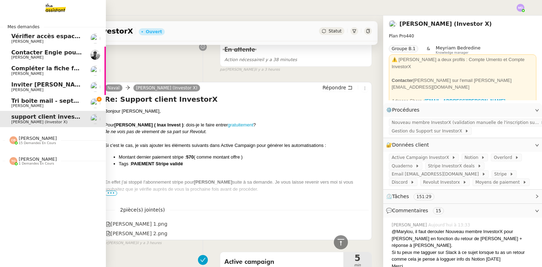
click at [14, 102] on span "Tri boite mail - septembre 2025" at bounding box center [61, 100] width 100 height 7
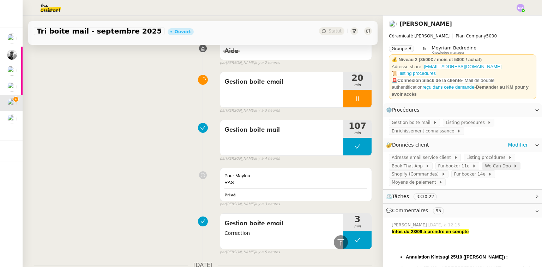
click at [484, 164] on span "We Can Doo" at bounding box center [498, 165] width 29 height 7
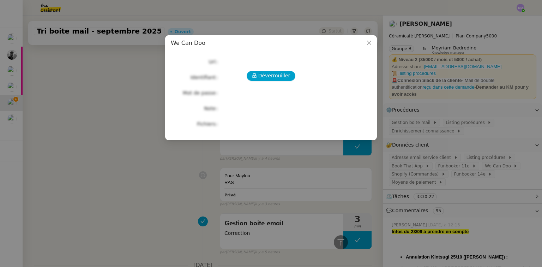
click at [262, 69] on div "Déverrouiller Url Identifiant Mot de passe Note Fichiers Upload" at bounding box center [271, 93] width 200 height 72
click at [261, 72] on span "Déverrouiller" at bounding box center [274, 76] width 32 height 8
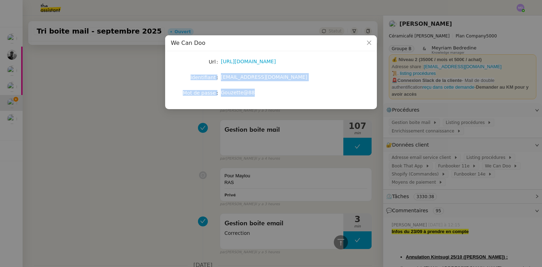
drag, startPoint x: 252, startPoint y: 92, endPoint x: 193, endPoint y: 76, distance: 60.9
click at [193, 76] on div "Url https://wecandoo.fr/espace-artisan/login Identifiant contact@lateliergenevi…" at bounding box center [271, 77] width 200 height 41
drag, startPoint x: 193, startPoint y: 76, endPoint x: 293, endPoint y: 72, distance: 99.9
click at [293, 72] on div "contact@lateliergenevieve.fr" at bounding box center [279, 77] width 117 height 10
drag, startPoint x: 209, startPoint y: 61, endPoint x: 253, endPoint y: 91, distance: 53.3
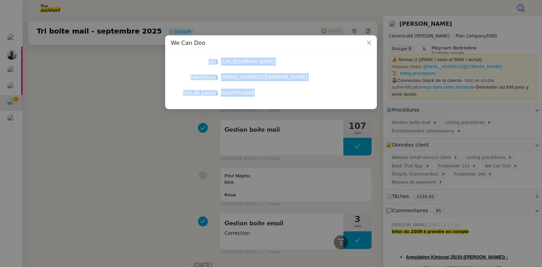
click at [253, 91] on div "Url https://wecandoo.fr/espace-artisan/login Identifiant contact@lateliergenevi…" at bounding box center [271, 77] width 200 height 41
copy div "Url https://wecandoo.fr/espace-artisan/login Identifiant contact@lateliergenevi…"
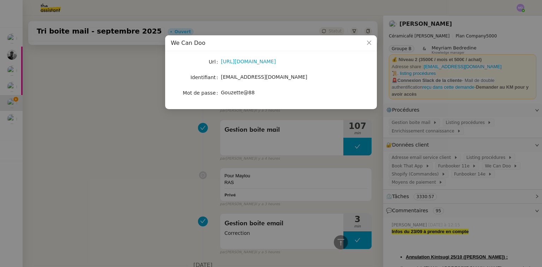
click at [56, 122] on nz-modal-container "We Can Doo Url https://wecandoo.fr/espace-artisan/login Identifiant contact@lat…" at bounding box center [271, 133] width 542 height 267
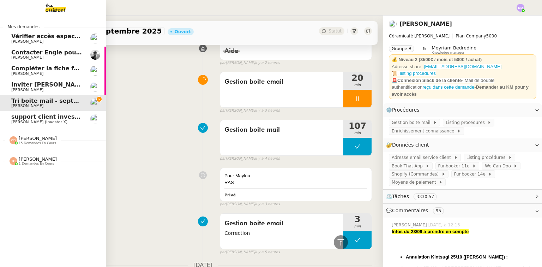
click at [15, 117] on span "support client investorX" at bounding box center [49, 116] width 77 height 7
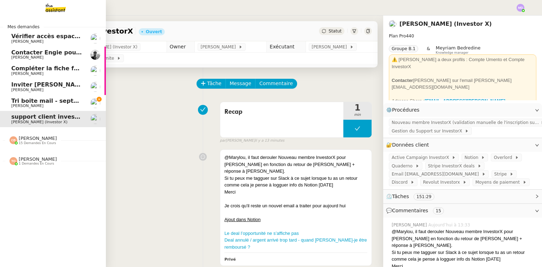
click at [13, 102] on span "Tri boite mail - septembre 2025" at bounding box center [61, 100] width 100 height 7
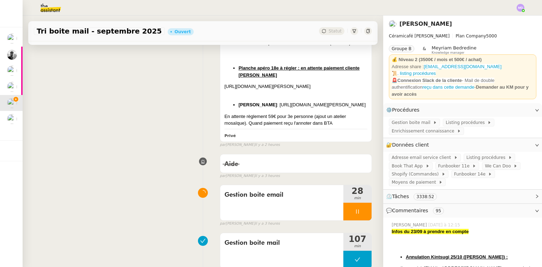
scroll to position [226, 0]
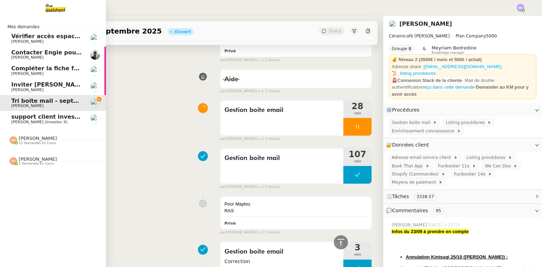
click at [18, 55] on span "Contacter Engie pour remboursement et geste commercial" at bounding box center [104, 52] width 187 height 7
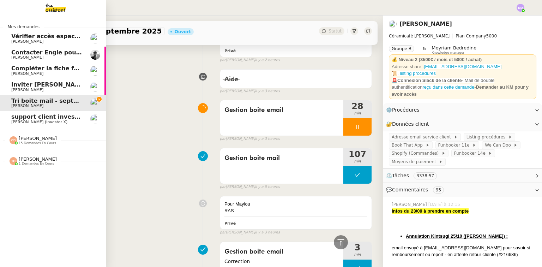
click at [67, 102] on span "Tri boite mail - septembre 2025" at bounding box center [61, 100] width 100 height 7
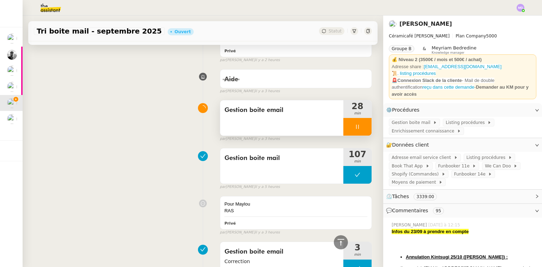
click at [357, 135] on div at bounding box center [357, 127] width 28 height 18
click at [368, 129] on icon at bounding box center [371, 127] width 6 height 6
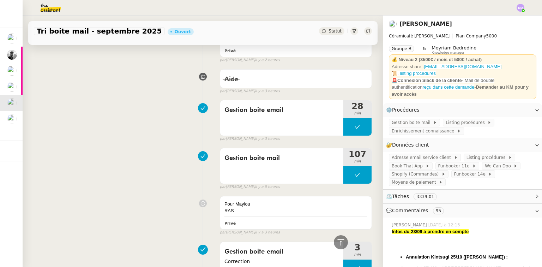
click at [517, 7] on img at bounding box center [520, 8] width 8 height 8
click at [507, 18] on li "Suivi" at bounding box center [501, 20] width 46 height 10
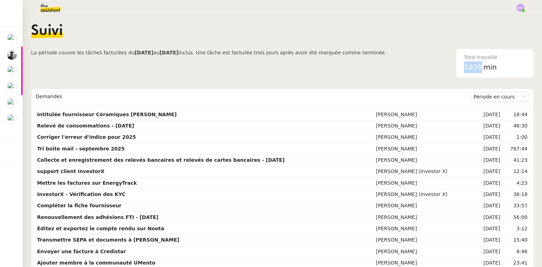
drag, startPoint x: 456, startPoint y: 69, endPoint x: 474, endPoint y: 67, distance: 17.8
click at [474, 67] on div "1659 min" at bounding box center [494, 67] width 61 height 12
click at [483, 69] on span "min" at bounding box center [489, 67] width 13 height 12
drag, startPoint x: 456, startPoint y: 70, endPoint x: 469, endPoint y: 67, distance: 12.6
click at [469, 67] on span "1659" at bounding box center [473, 67] width 18 height 8
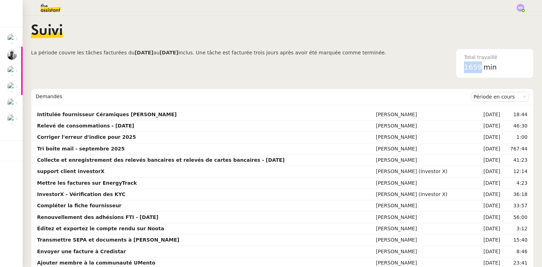
click at [417, 81] on nz-content "Suivi La période couvre les tâches facturées du 04/09/2025 au 03/10/2025 inclus…" at bounding box center [282, 141] width 502 height 251
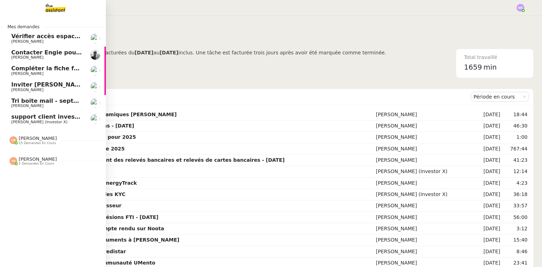
click at [11, 100] on span "Tri boite mail - septembre 2025" at bounding box center [61, 100] width 100 height 7
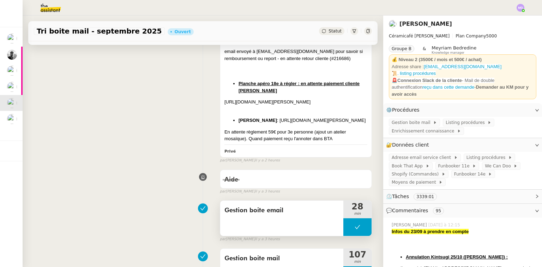
scroll to position [169, 0]
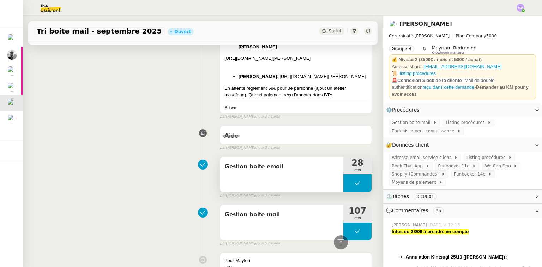
click at [350, 192] on button at bounding box center [357, 183] width 28 height 18
click at [344, 192] on button at bounding box center [357, 183] width 28 height 18
click at [344, 192] on div at bounding box center [350, 183] width 14 height 18
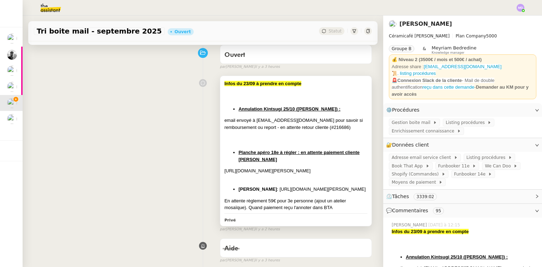
scroll to position [56, 0]
click at [298, 182] on div at bounding box center [295, 178] width 143 height 7
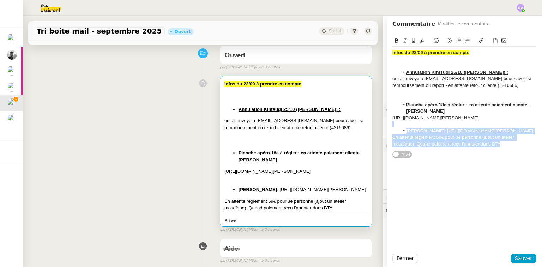
drag, startPoint x: 501, startPoint y: 159, endPoint x: 380, endPoint y: 133, distance: 123.6
click at [380, 133] on app-ticket "Tri boite mail - septembre 2025 Ouvert Statut Client Genevieve Landsmann Owner …" at bounding box center [282, 141] width 519 height 251
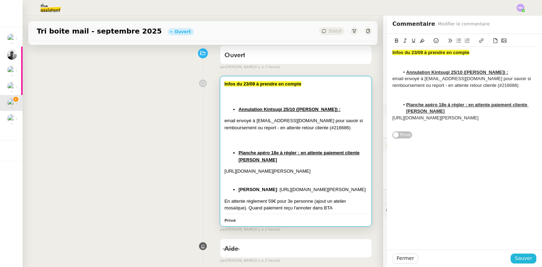
drag, startPoint x: 516, startPoint y: 256, endPoint x: 391, endPoint y: 264, distance: 125.4
click at [515, 257] on span "Sauver" at bounding box center [522, 258] width 17 height 8
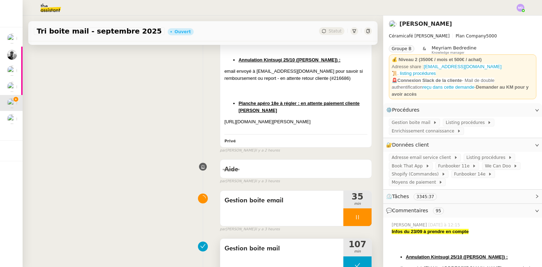
scroll to position [141, 0]
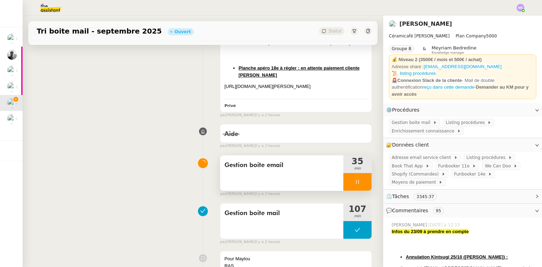
click at [353, 190] on div at bounding box center [357, 182] width 28 height 18
click at [359, 190] on div at bounding box center [357, 182] width 28 height 18
click at [361, 184] on icon at bounding box center [364, 182] width 6 height 6
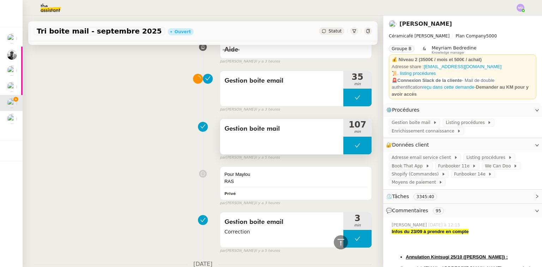
scroll to position [169, 0]
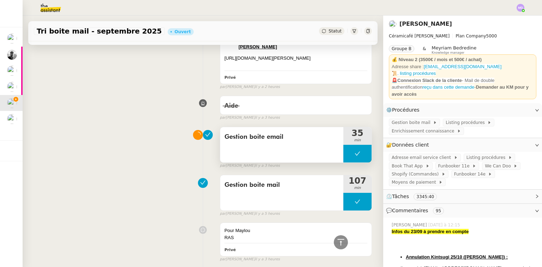
click at [353, 162] on button at bounding box center [357, 154] width 28 height 18
click at [358, 161] on div at bounding box center [357, 154] width 28 height 18
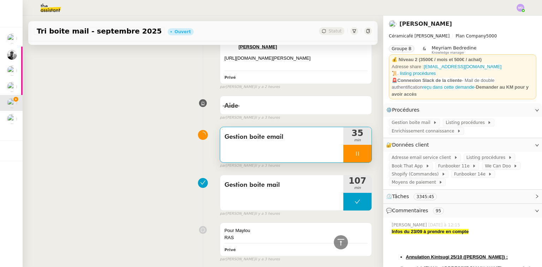
click at [359, 162] on div at bounding box center [357, 154] width 28 height 18
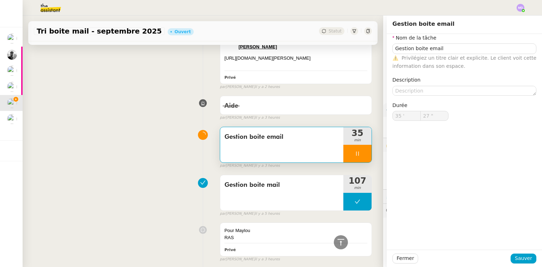
type input "Gestion boite email"
type input "35 '"
type input "28 ""
type input "Gestion boite email"
type input "35 '"
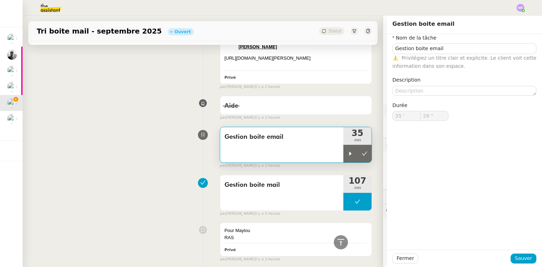
type input "27 ""
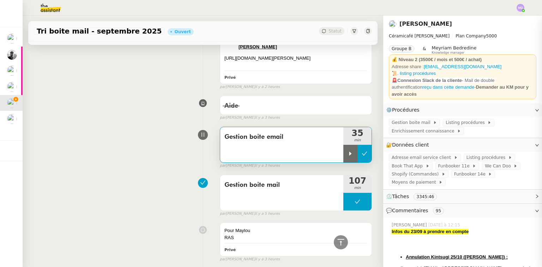
click at [357, 162] on button at bounding box center [364, 154] width 14 height 18
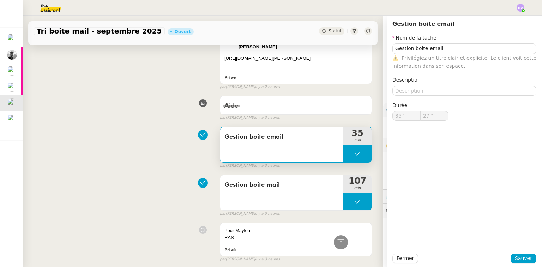
type input "Gestion boite email"
type input "35 '"
type input "27 ""
type input "Gestion boite email"
type input "35 '"
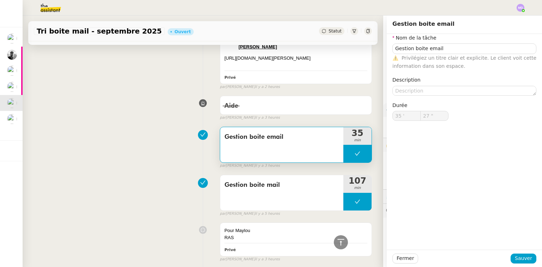
type input "27 ""
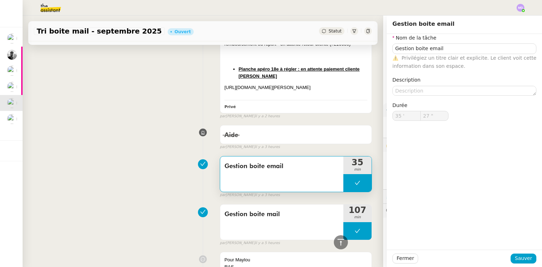
scroll to position [113, 0]
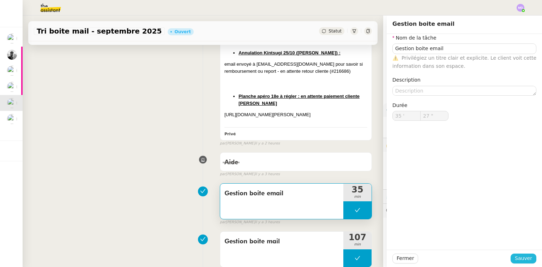
click at [514, 254] on span "Sauver" at bounding box center [522, 258] width 17 height 8
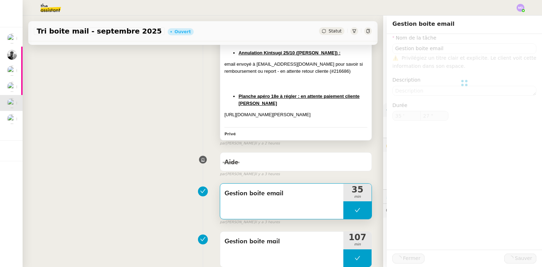
scroll to position [0, 0]
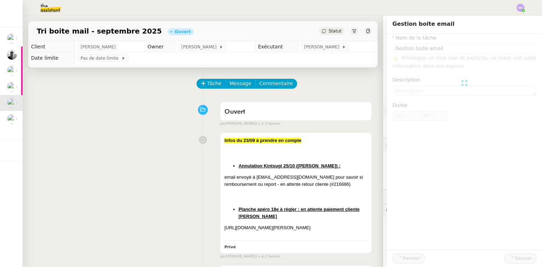
type input "Gestion boite email"
type input "35 '"
type input "27 ""
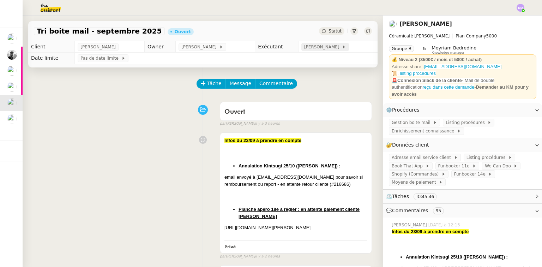
drag, startPoint x: 309, startPoint y: 45, endPoint x: 309, endPoint y: 49, distance: 3.9
click at [309, 47] on span "[PERSON_NAME]" at bounding box center [323, 46] width 38 height 7
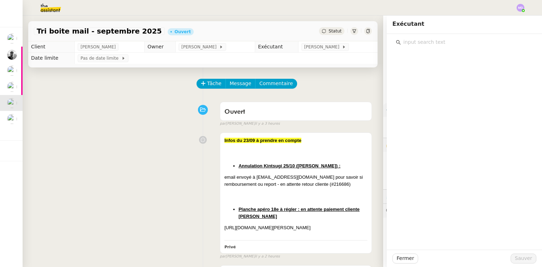
click at [422, 41] on input "text" at bounding box center [467, 42] width 132 height 10
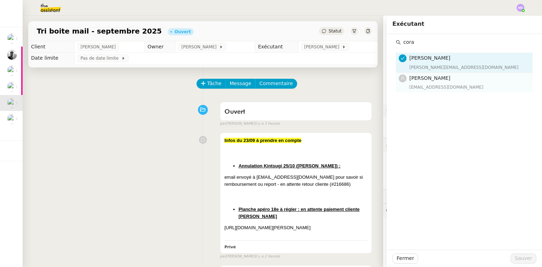
type input "cora"
click at [420, 84] on div "coralie@team.theassistant.com" at bounding box center [468, 87] width 119 height 7
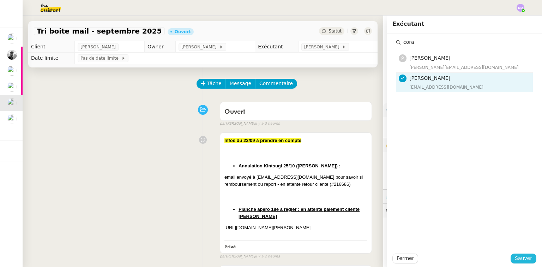
drag, startPoint x: 517, startPoint y: 258, endPoint x: 506, endPoint y: 266, distance: 13.5
click at [517, 258] on span "Sauver" at bounding box center [522, 258] width 17 height 8
